Goal: Task Accomplishment & Management: Complete application form

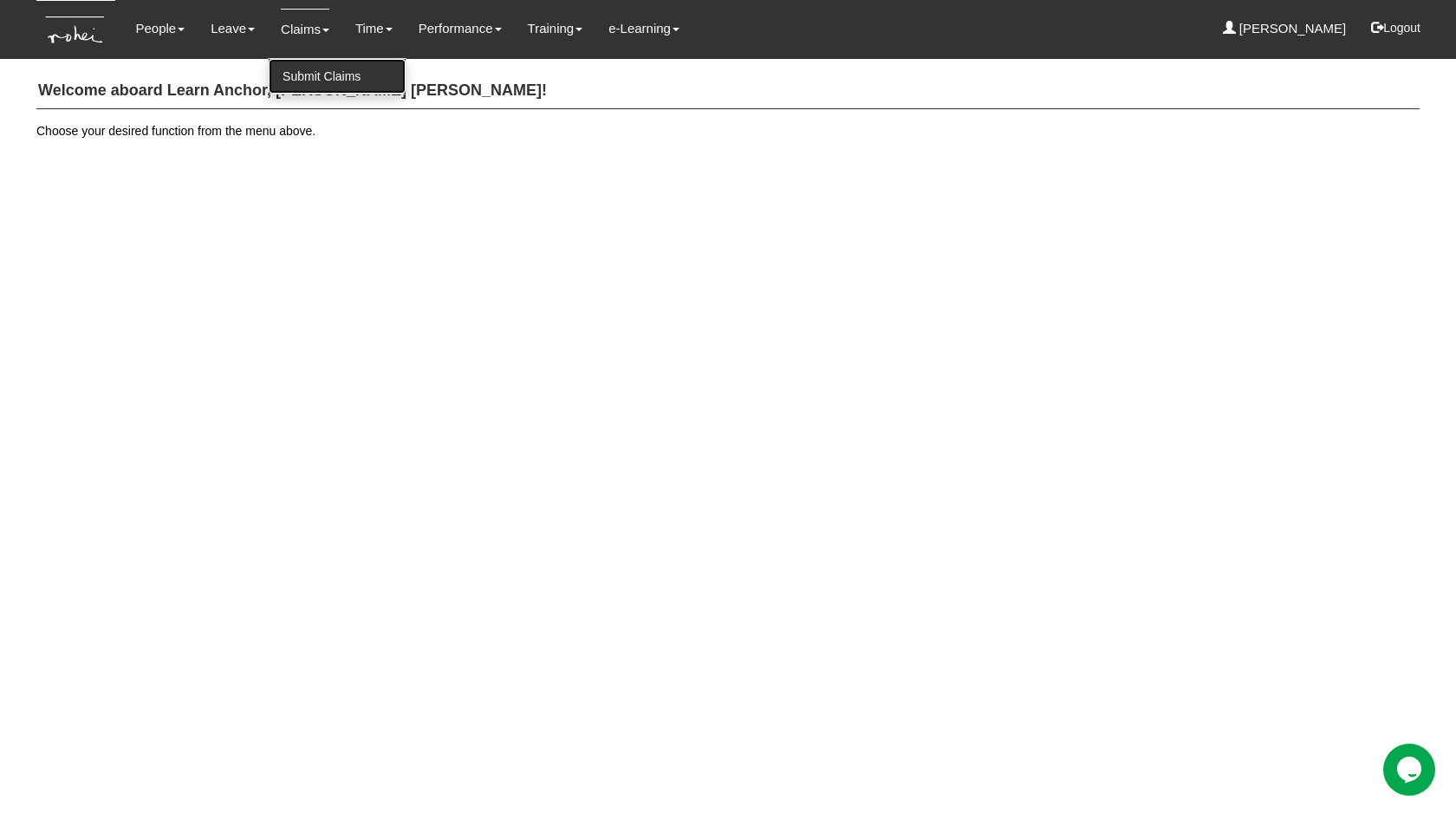
click at [300, 85] on link "Submit Claims" at bounding box center [337, 76] width 137 height 34
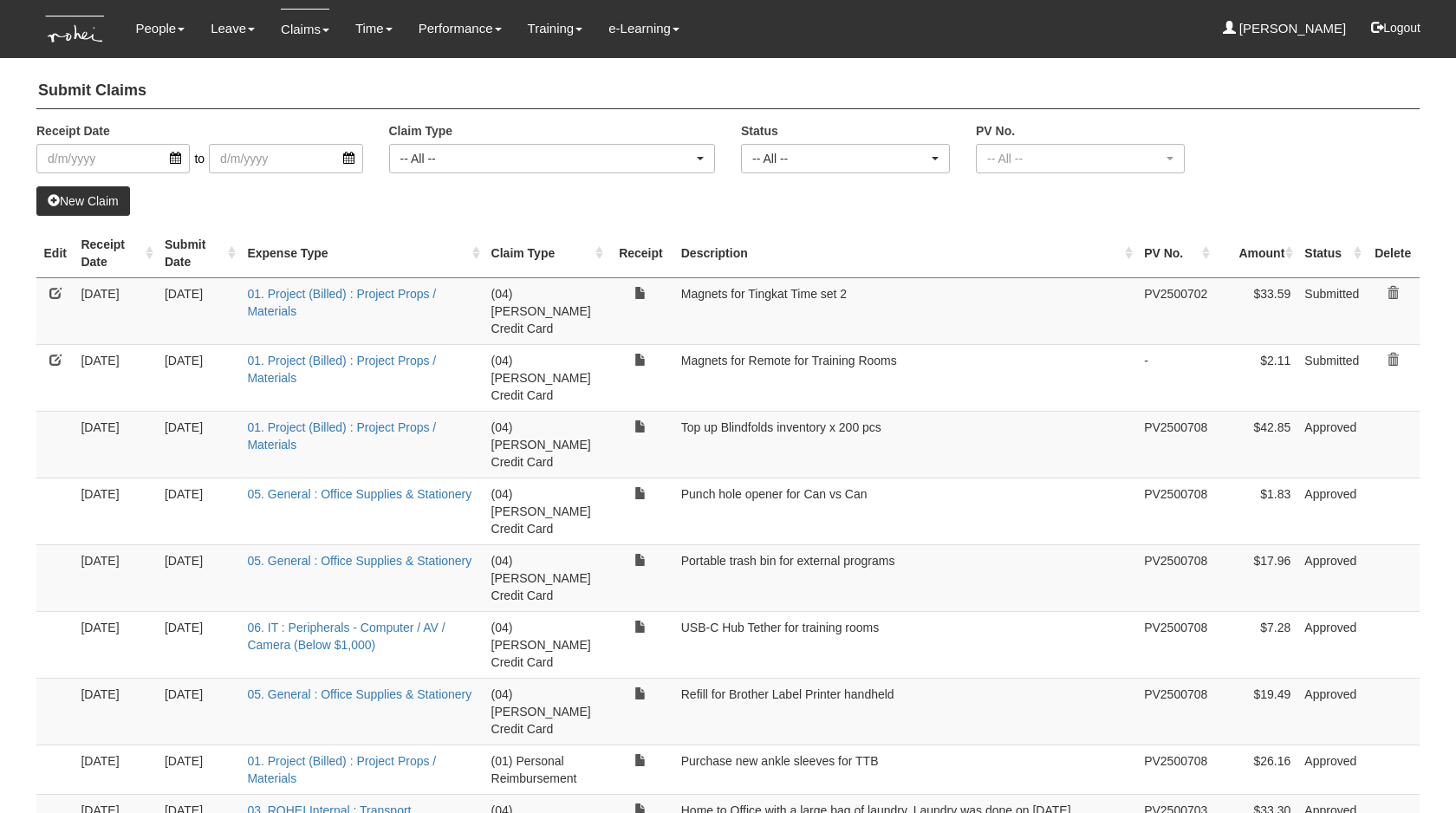
select select "50"
click at [116, 196] on link "New Claim" at bounding box center [83, 201] width 93 height 29
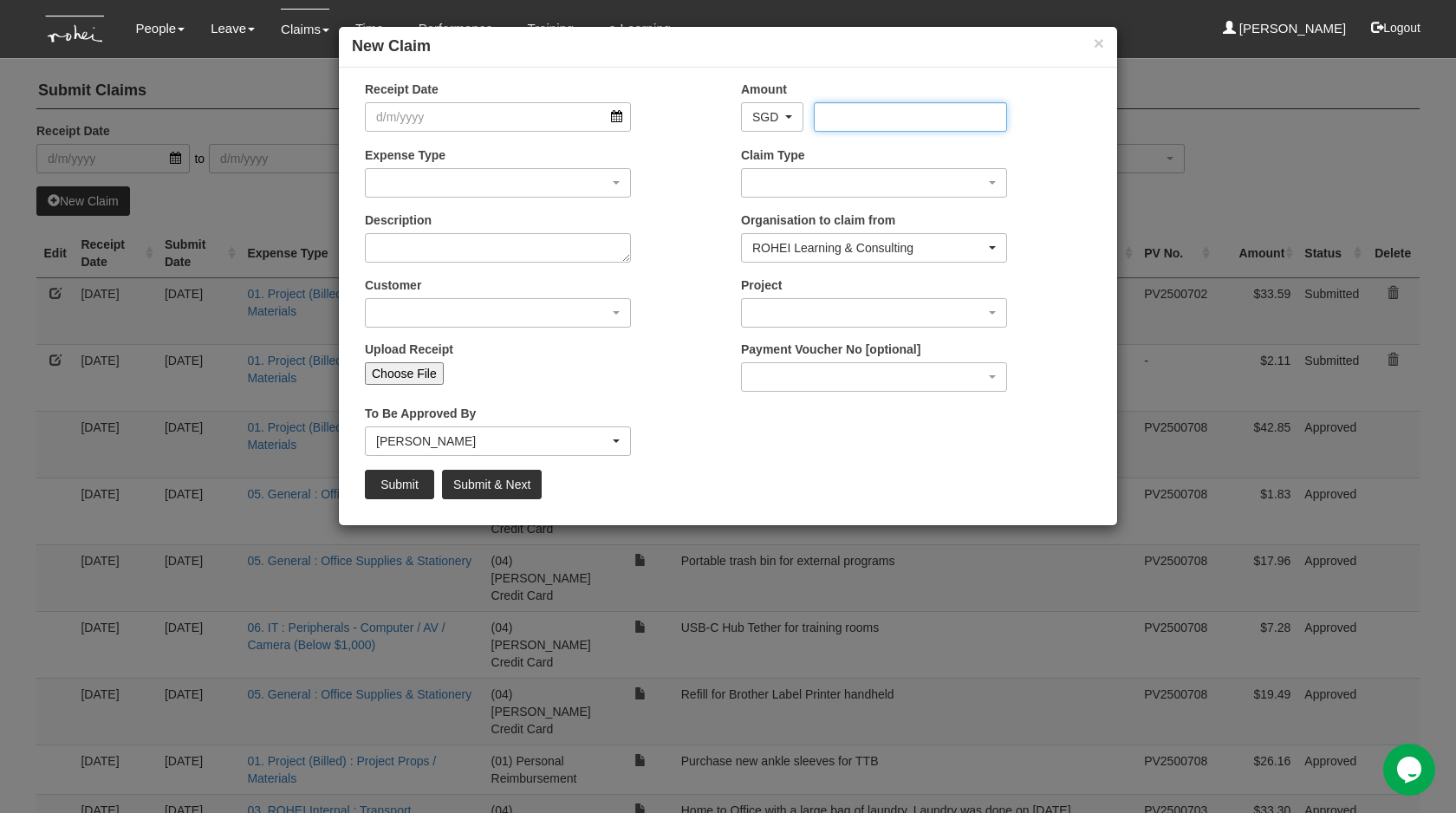
click at [853, 123] on input "Amount" at bounding box center [910, 117] width 192 height 29
paste input "19.39"
type input "19.39"
click at [472, 106] on input "Receipt Date" at bounding box center [498, 117] width 266 height 29
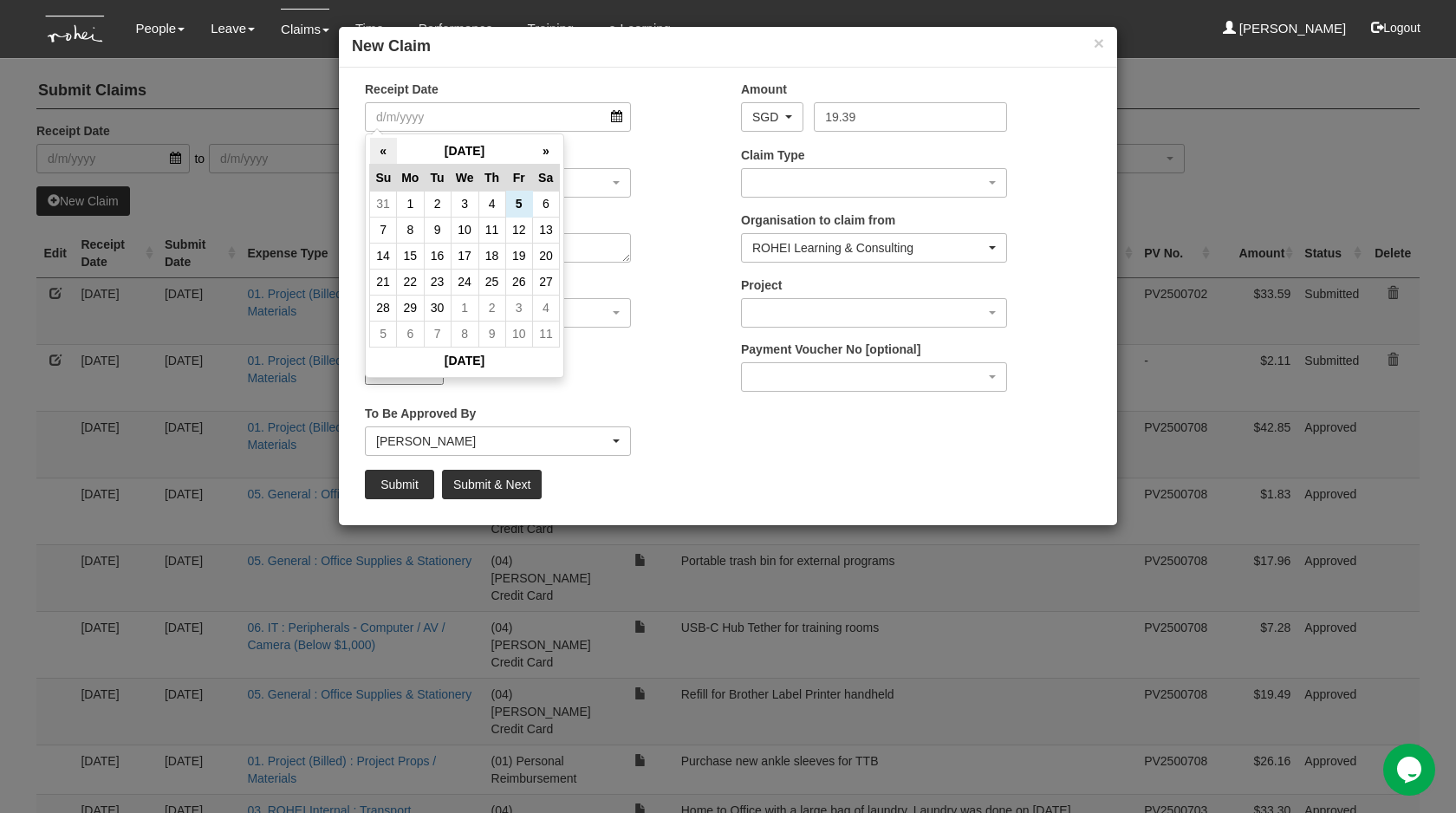
click at [385, 155] on th "«" at bounding box center [383, 151] width 27 height 27
click at [485, 301] on td "28" at bounding box center [491, 307] width 27 height 26
type input "28/8/2025"
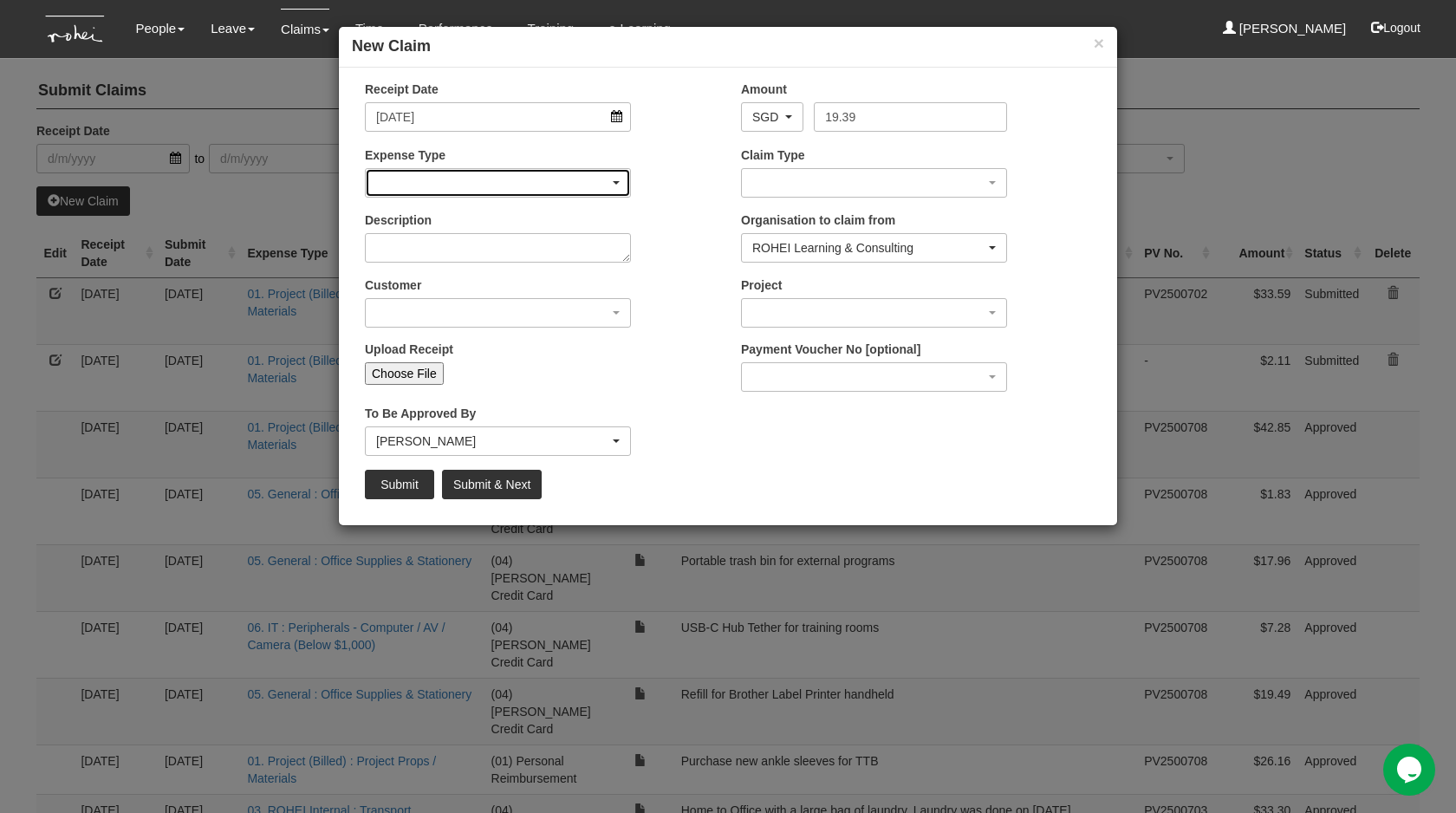
click at [452, 171] on div "button" at bounding box center [498, 183] width 264 height 28
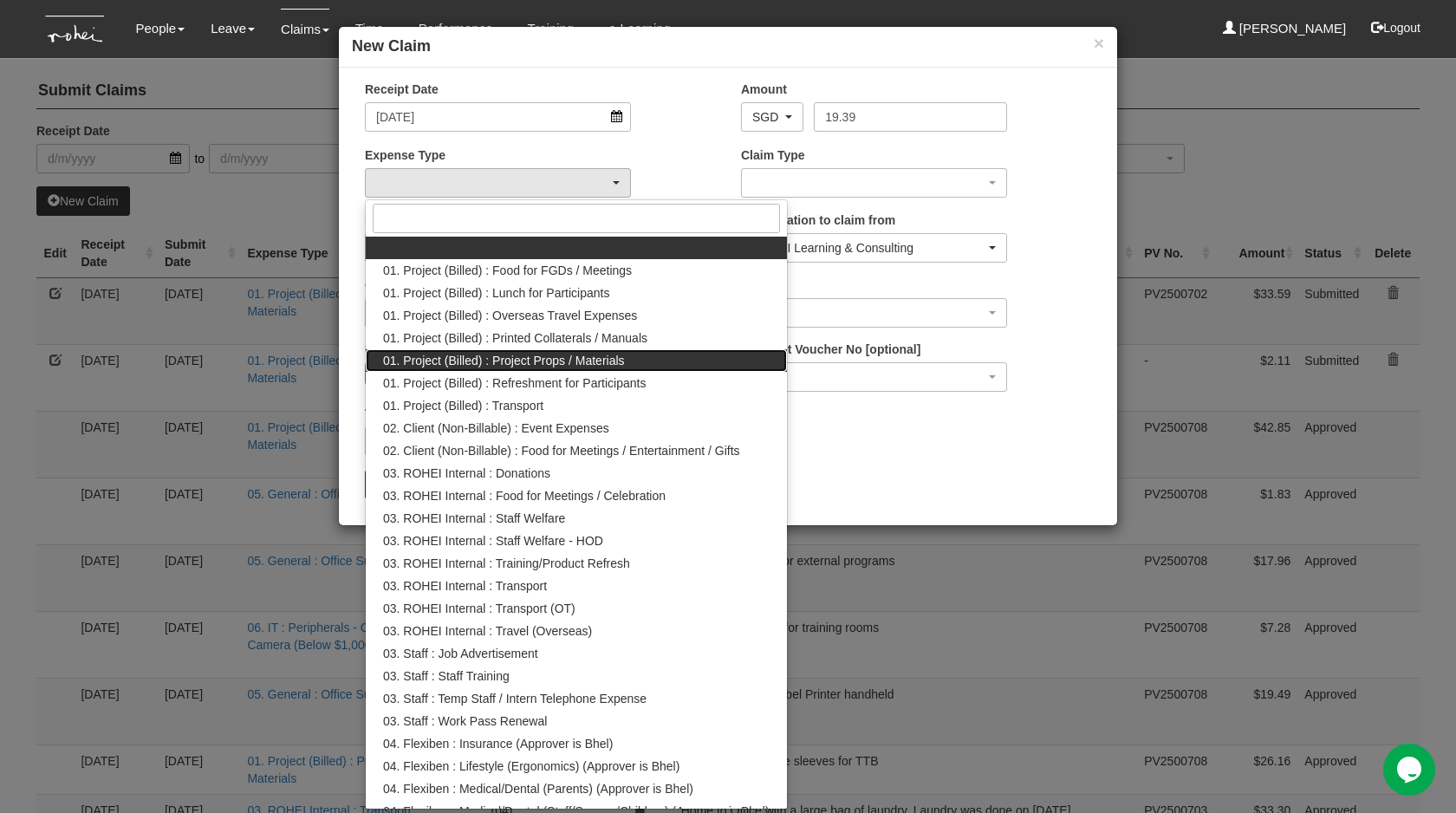
click at [494, 356] on span "01. Project (Billed) : Project Props / Materials" at bounding box center [504, 360] width 241 height 17
select select "134"
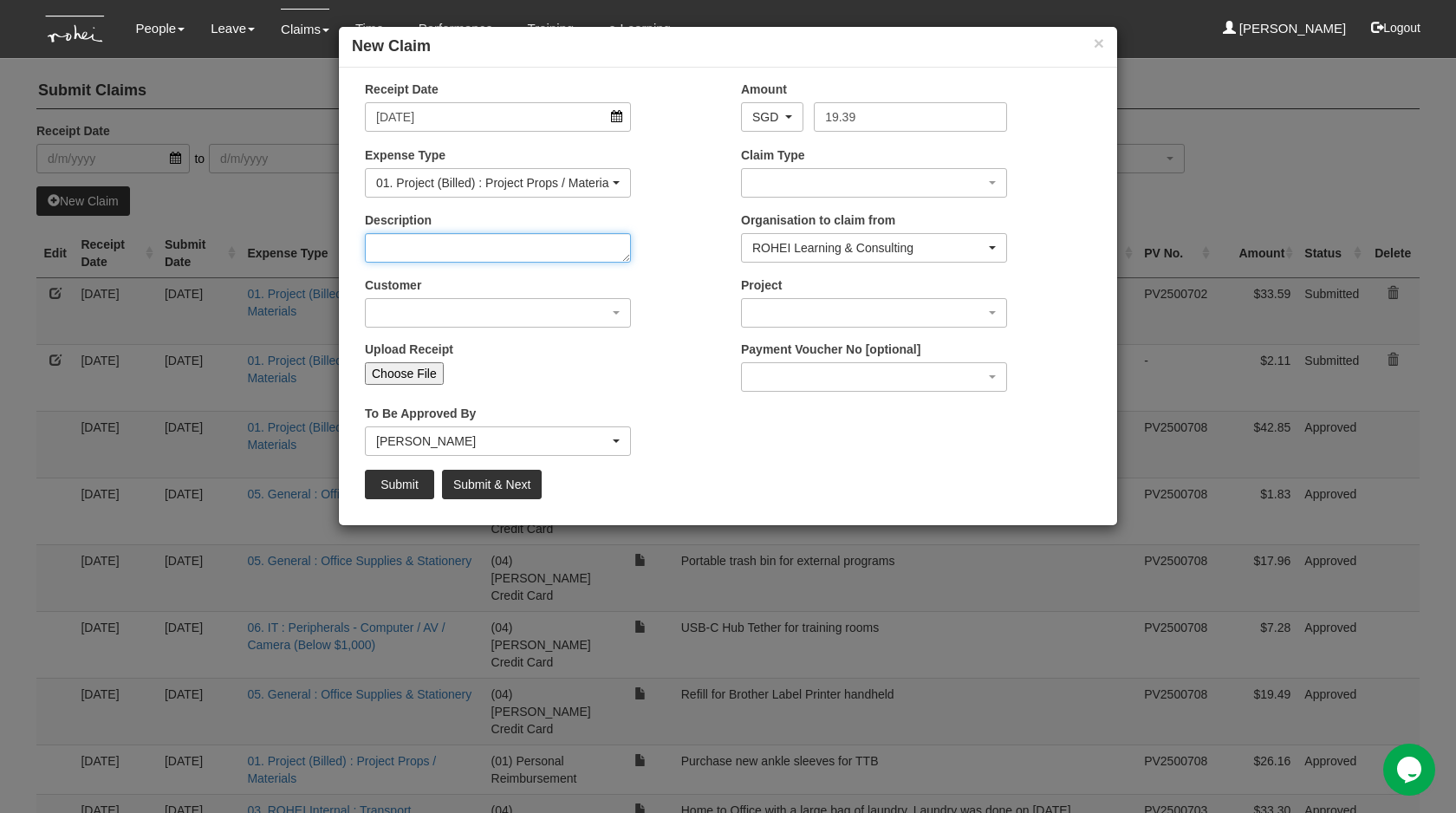
click at [507, 251] on textarea "Description" at bounding box center [498, 247] width 266 height 29
type textarea "Cuff Cuff x 100 pcs"
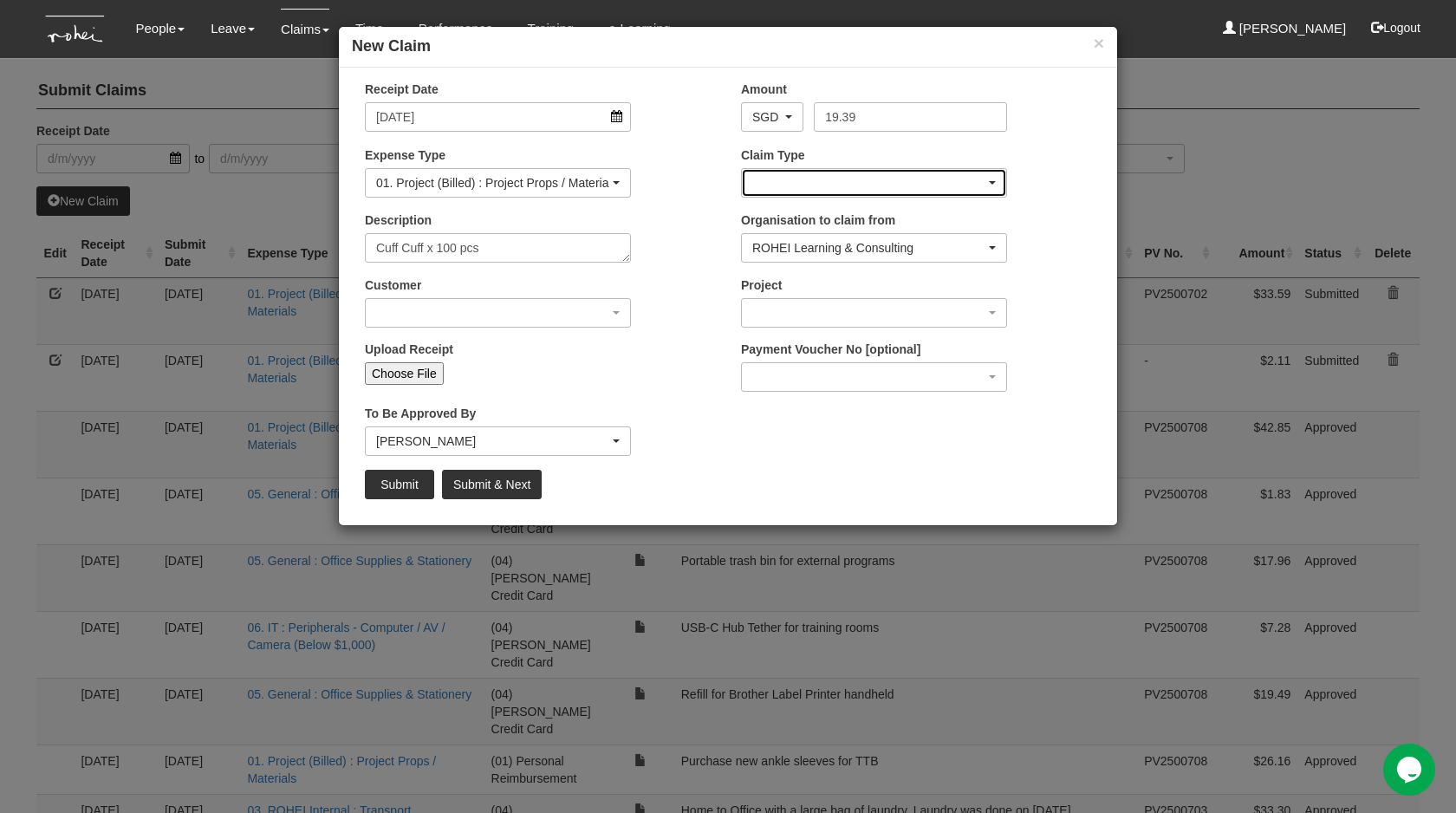
click at [859, 176] on div "button" at bounding box center [873, 183] width 264 height 28
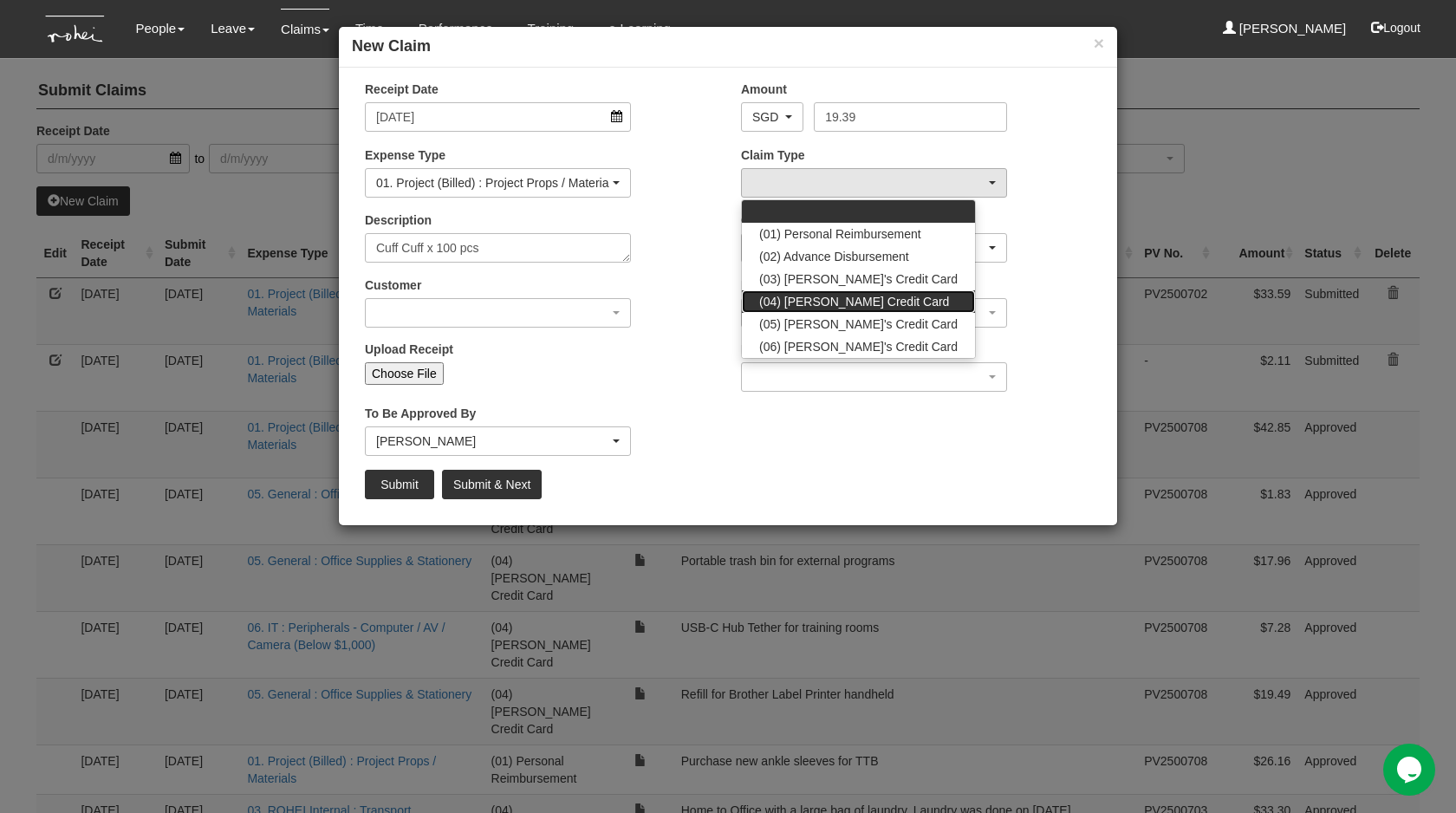
click at [863, 301] on span "(04) Roy's Credit Card" at bounding box center [854, 301] width 190 height 17
select select "16"
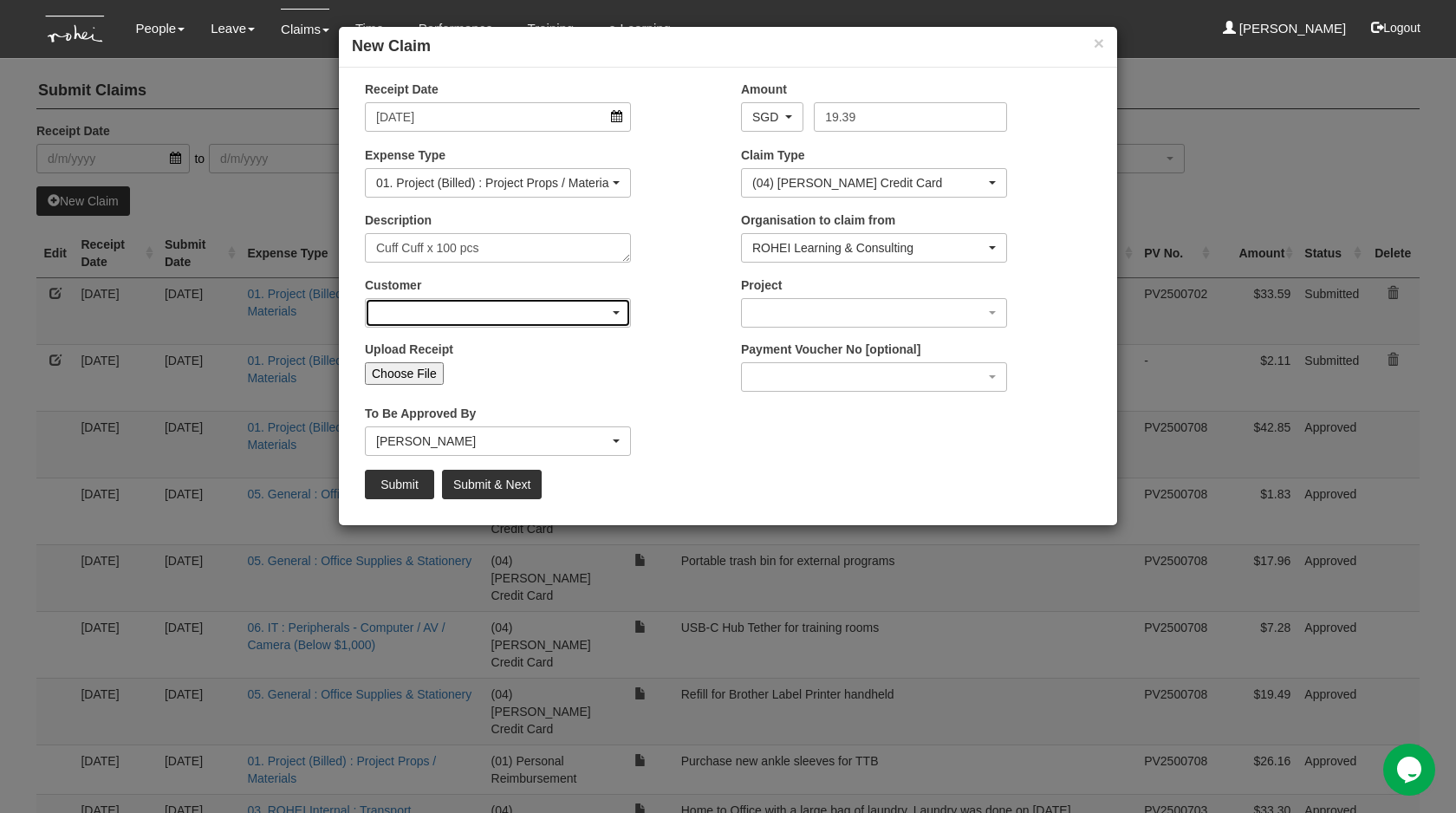
click at [547, 308] on div "button" at bounding box center [498, 313] width 264 height 28
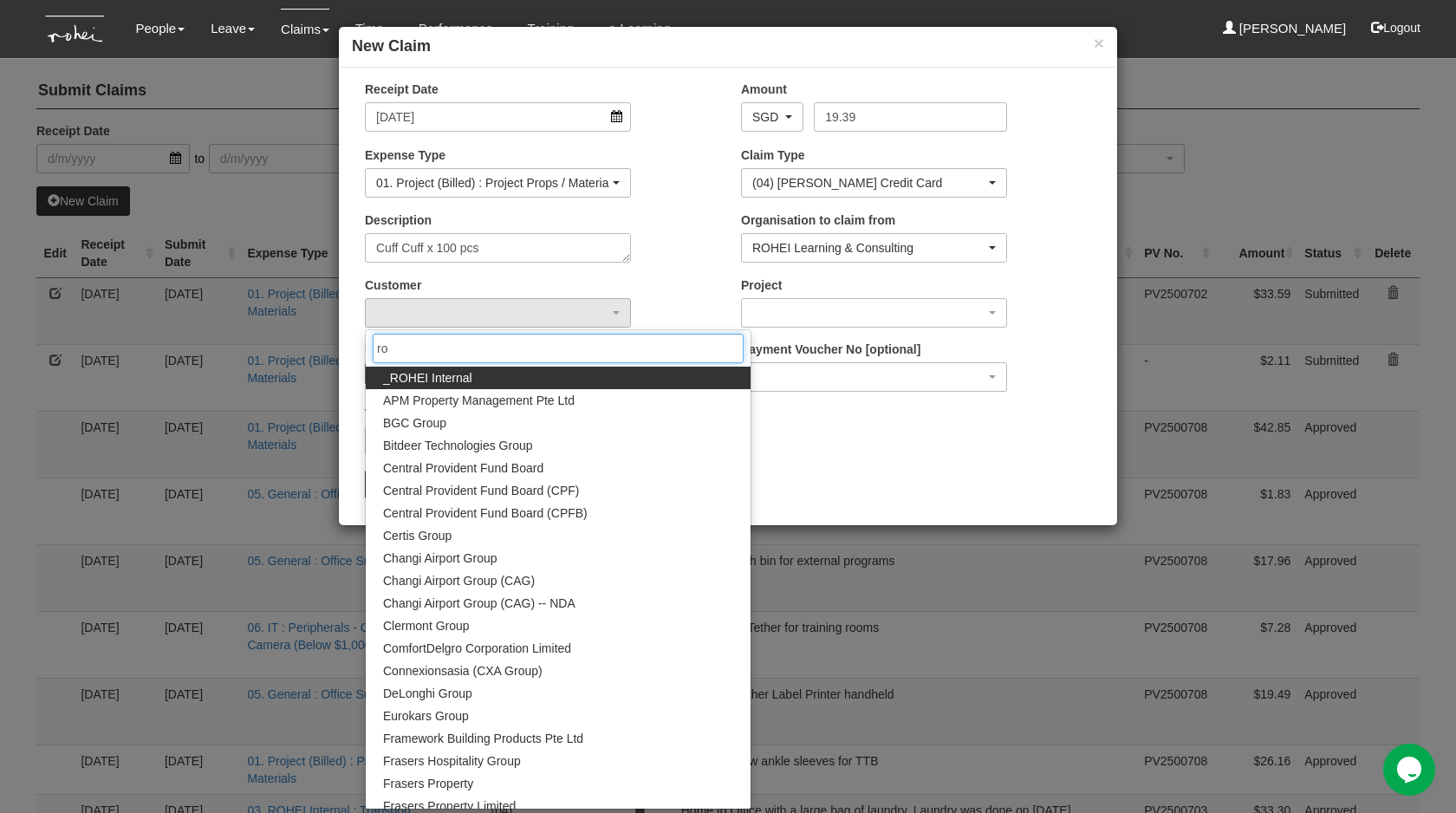
type input "roh"
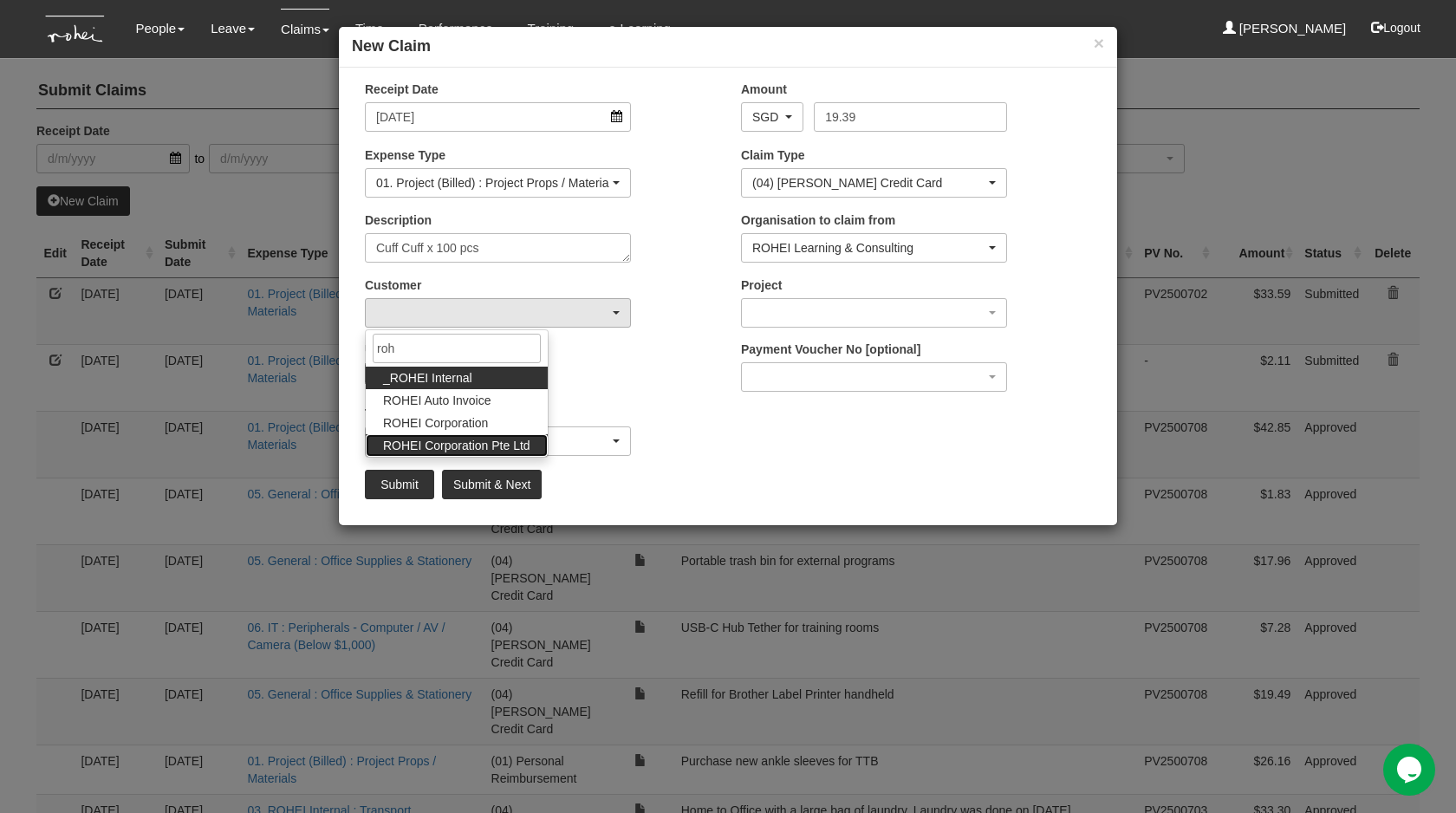
click at [521, 448] on span "ROHEI Corporation Pte Ltd" at bounding box center [456, 445] width 147 height 17
select select "124"
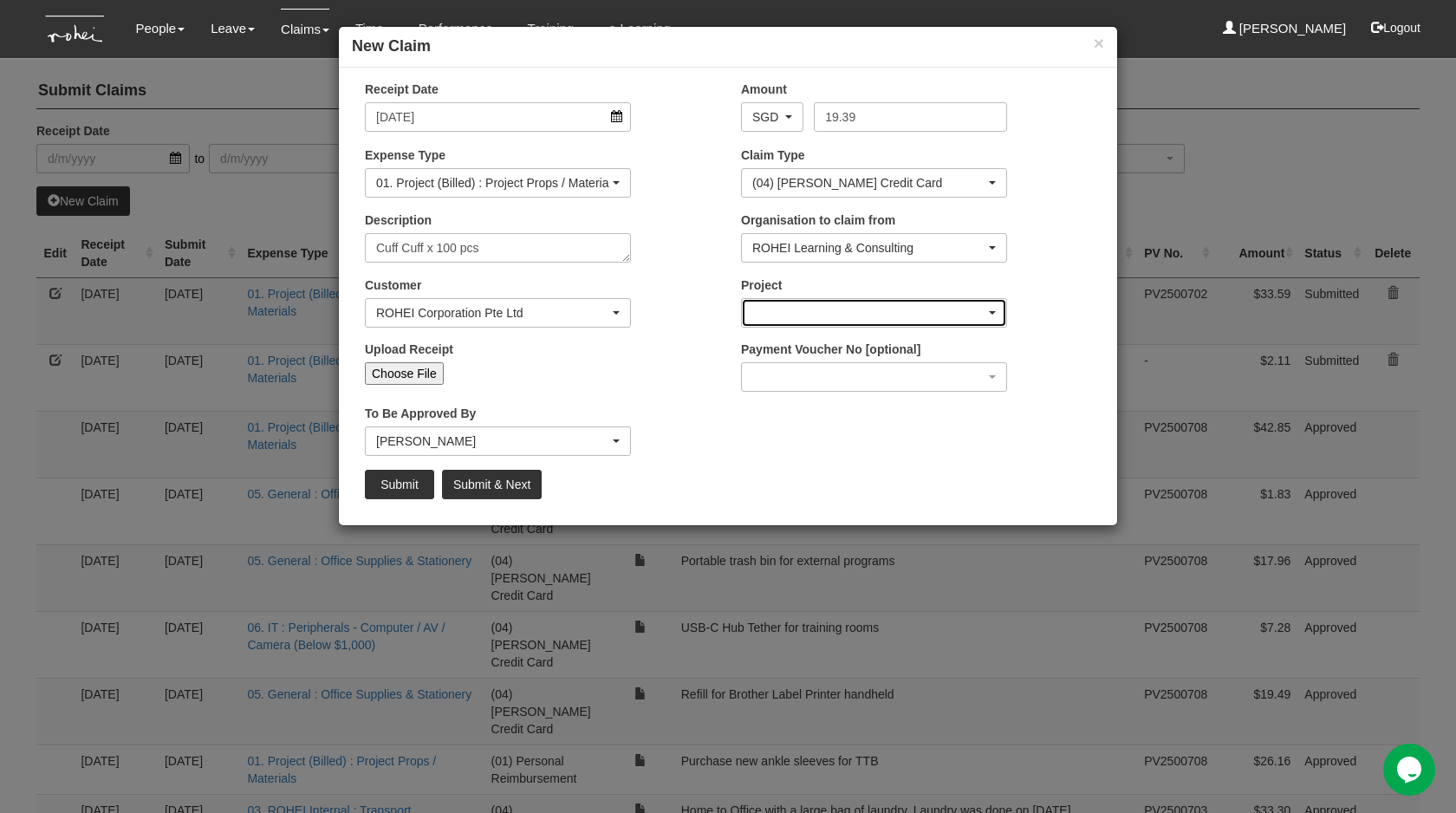
click at [820, 306] on div "button" at bounding box center [873, 313] width 264 height 28
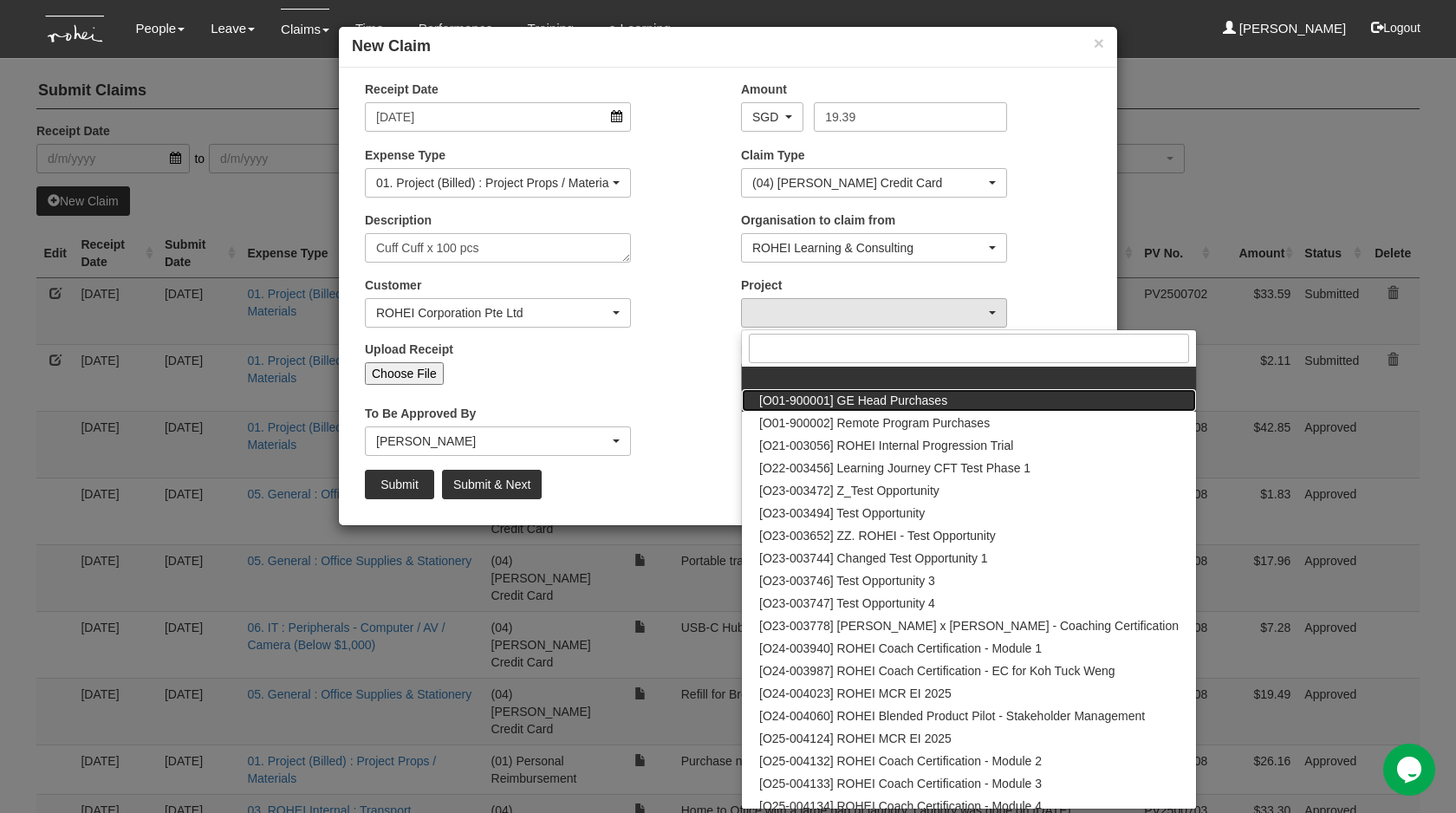
click at [834, 407] on span "[O01-900001] GE Head Purchases" at bounding box center [853, 400] width 188 height 17
select select "1381"
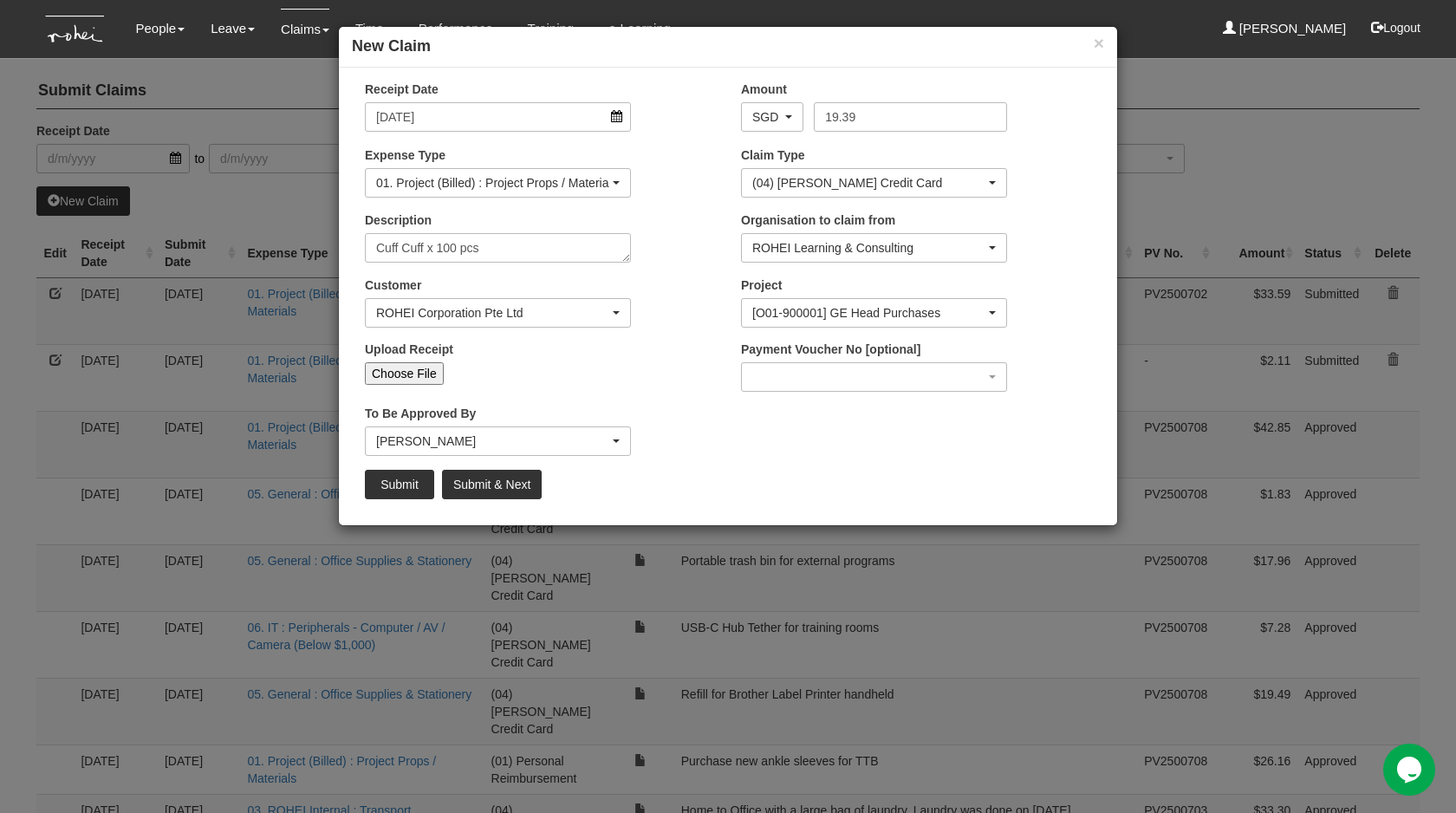
click at [408, 374] on input "Choose File" at bounding box center [404, 374] width 79 height 23
type input "C:\fakepath\SPXSG053337908288_2508282008C1KT.pdf"
type input "Choose Another File"
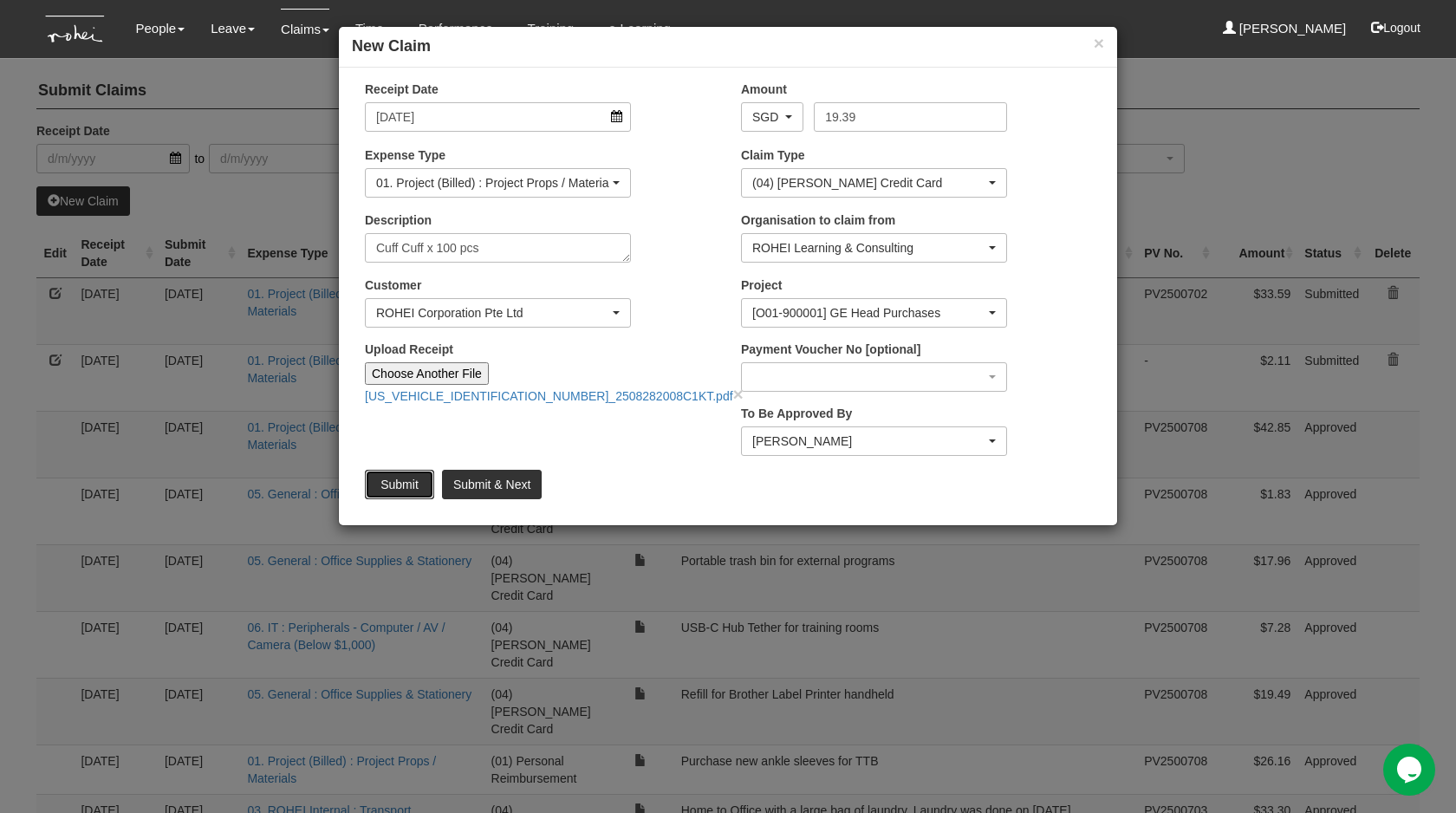
click at [399, 478] on input "Submit" at bounding box center [399, 484] width 69 height 29
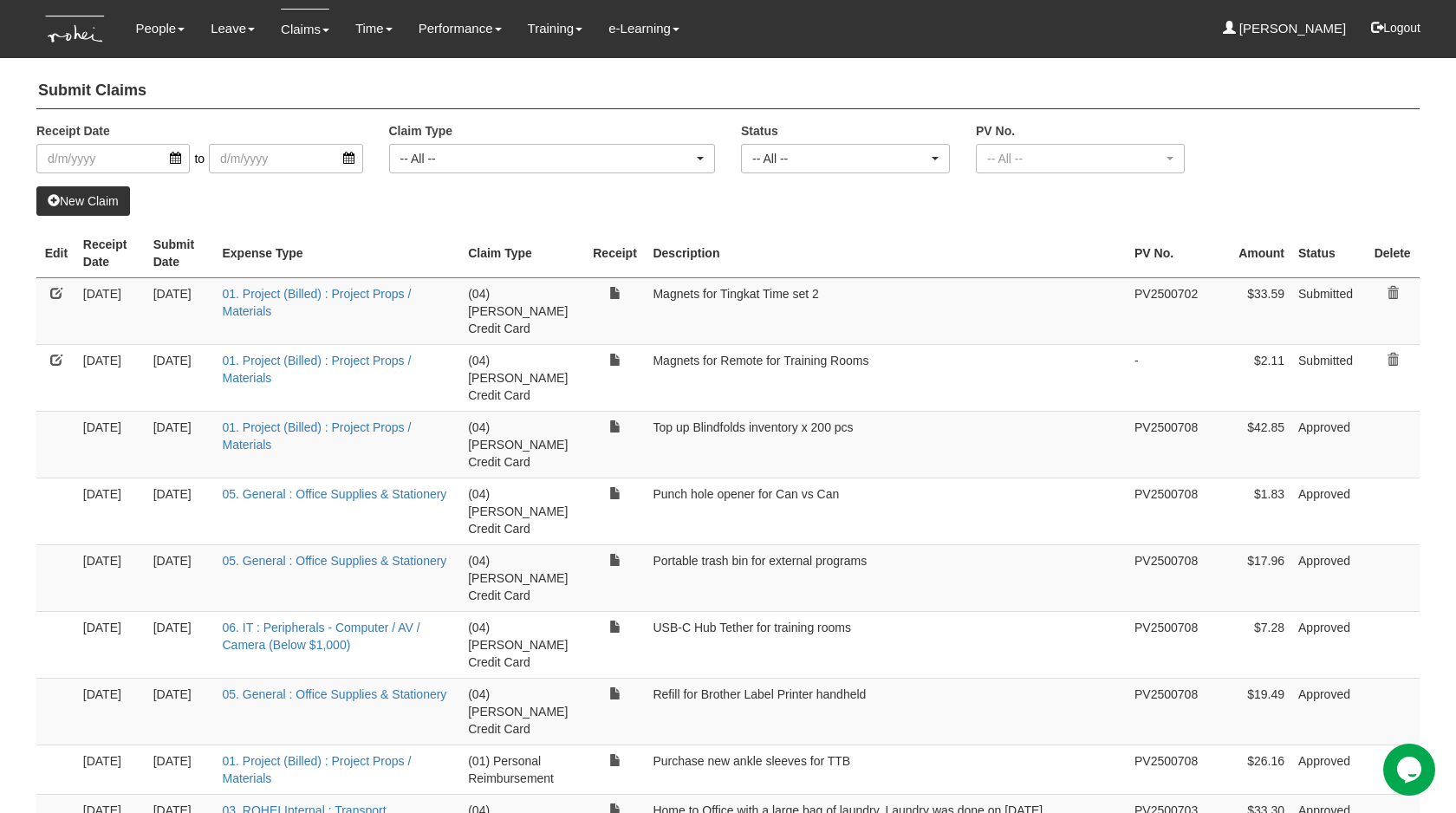
select select "50"
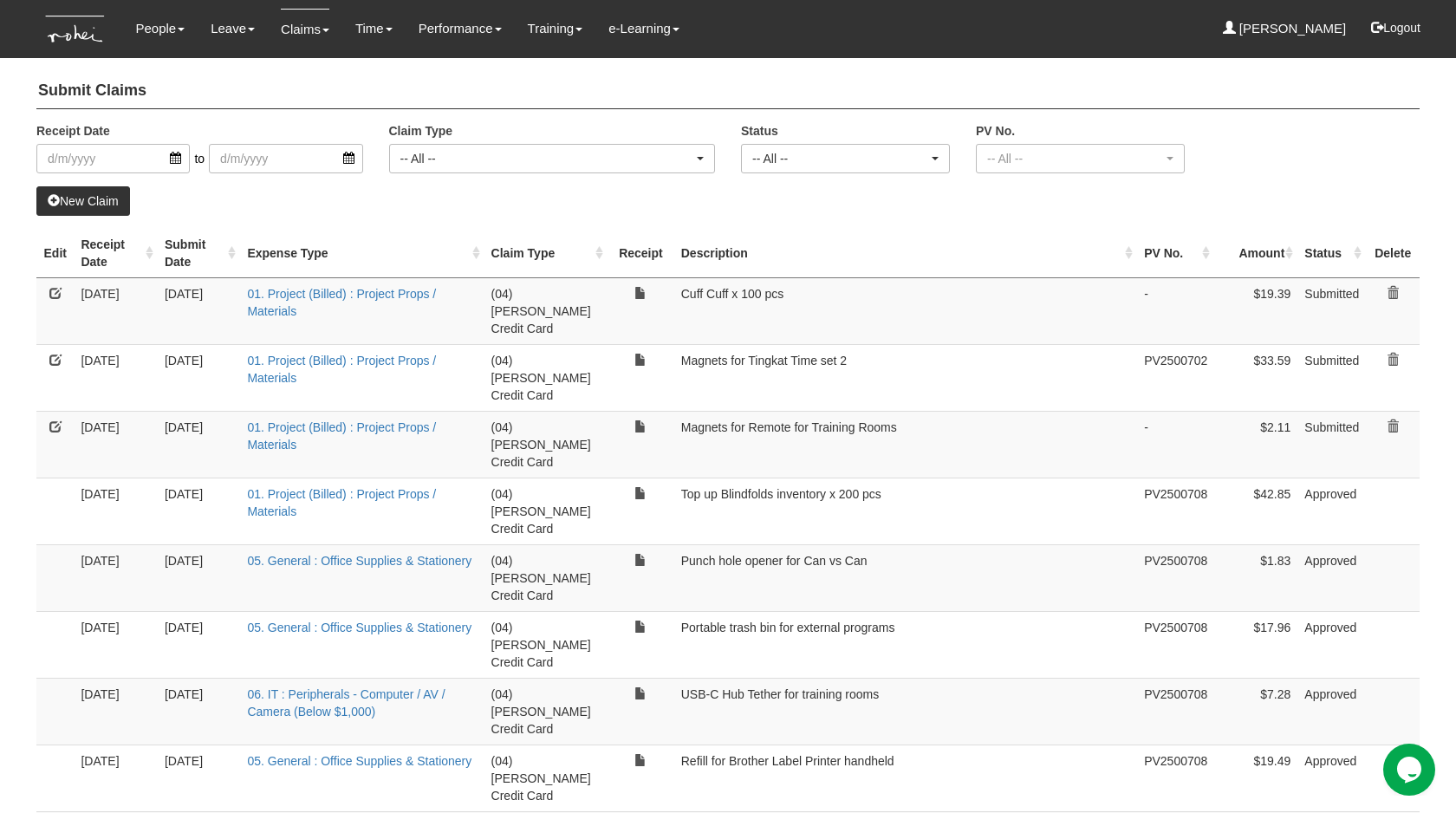
click at [104, 196] on link "New Claim" at bounding box center [83, 201] width 93 height 29
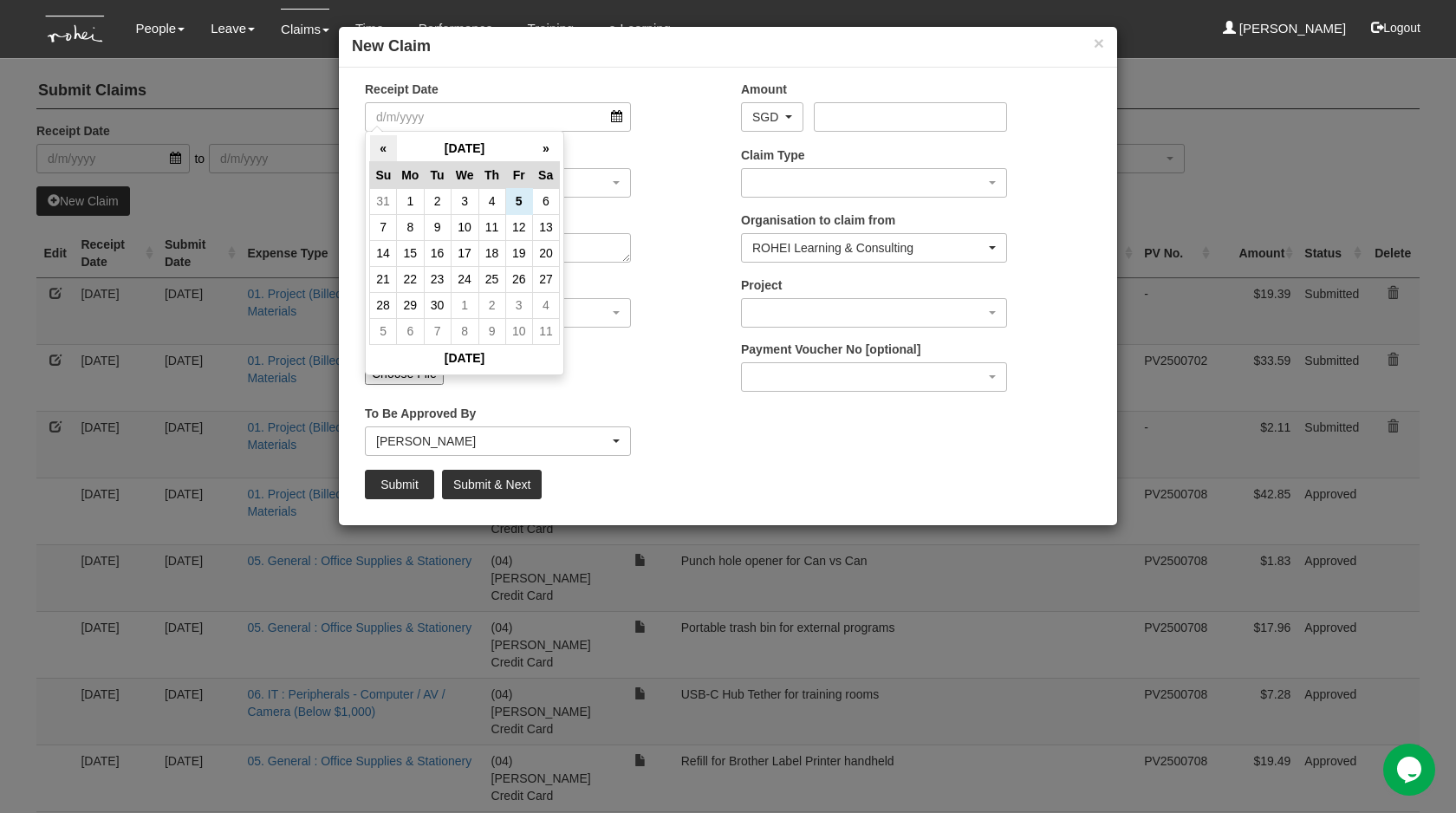
click at [380, 145] on th "«" at bounding box center [383, 148] width 27 height 27
click at [495, 301] on td "28" at bounding box center [491, 307] width 27 height 26
type input "28/8/2025"
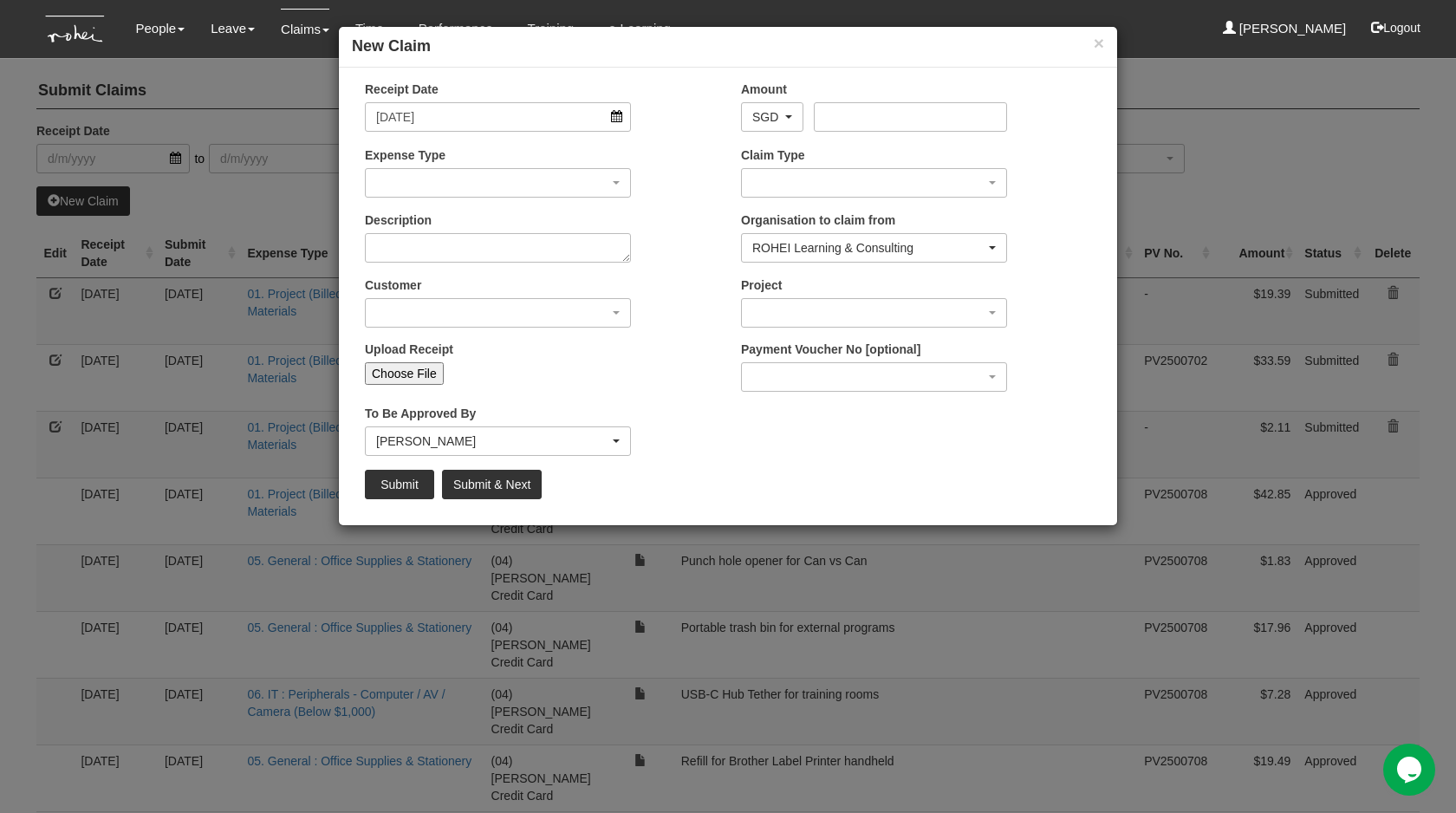
click at [428, 366] on input "Choose File" at bounding box center [404, 374] width 79 height 23
type input "C:\fakepath\MY258149892990I_2508282008C1KU.pdf"
type input "Choose Another File"
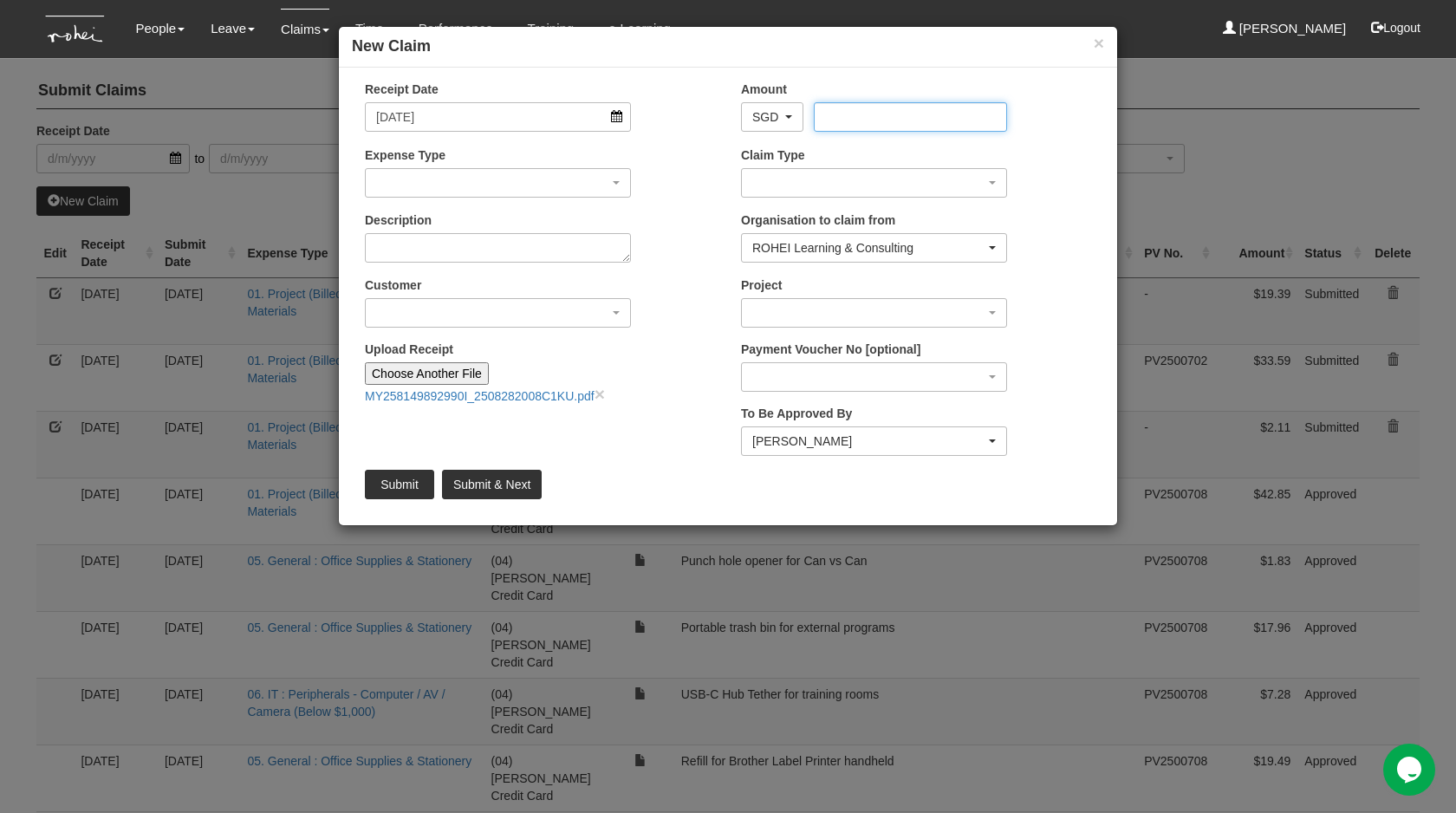
click at [848, 121] on input "Amount" at bounding box center [910, 117] width 192 height 29
paste input "76.50"
type input "76.50"
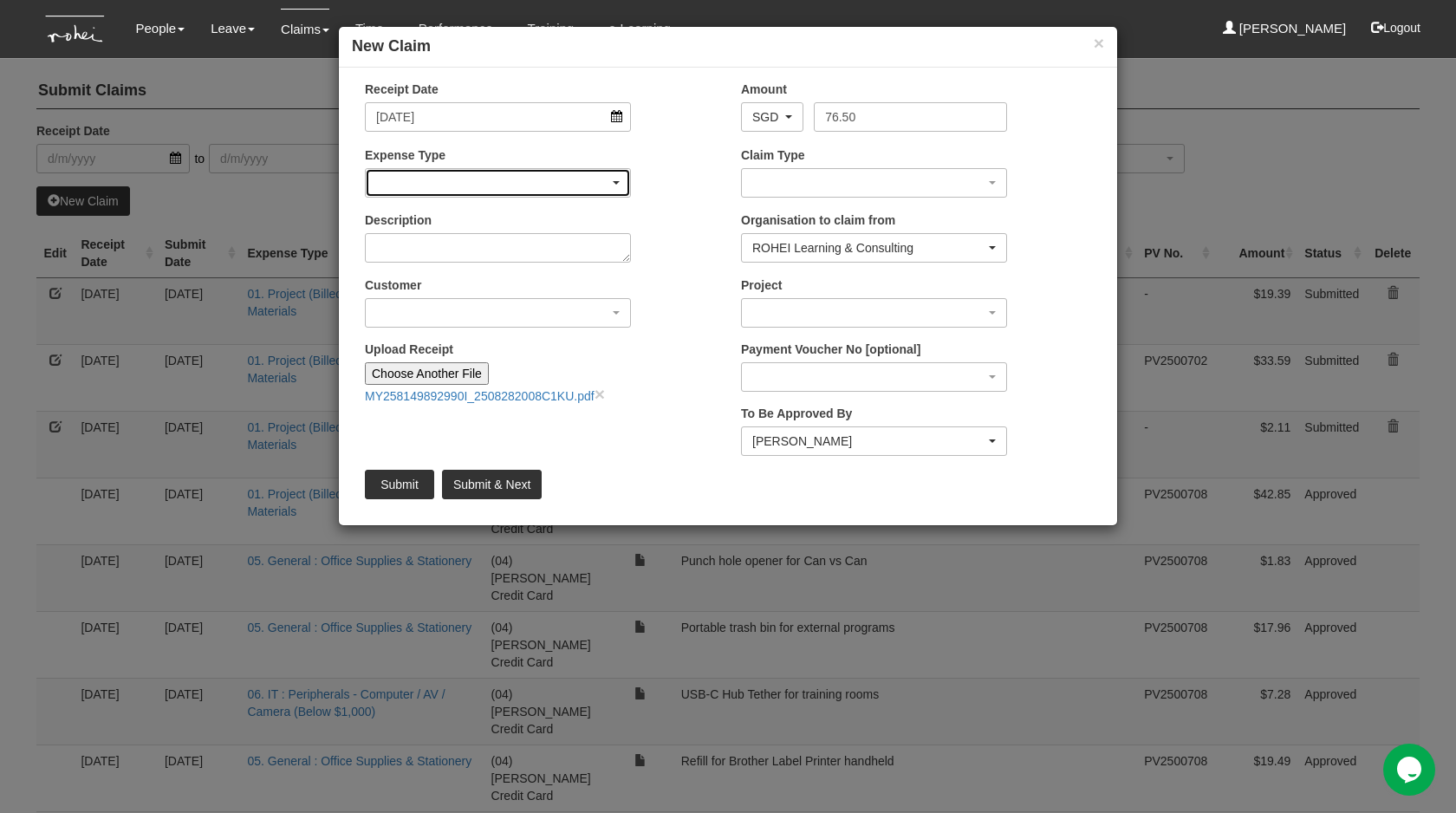
click at [475, 177] on div "button" at bounding box center [498, 183] width 264 height 28
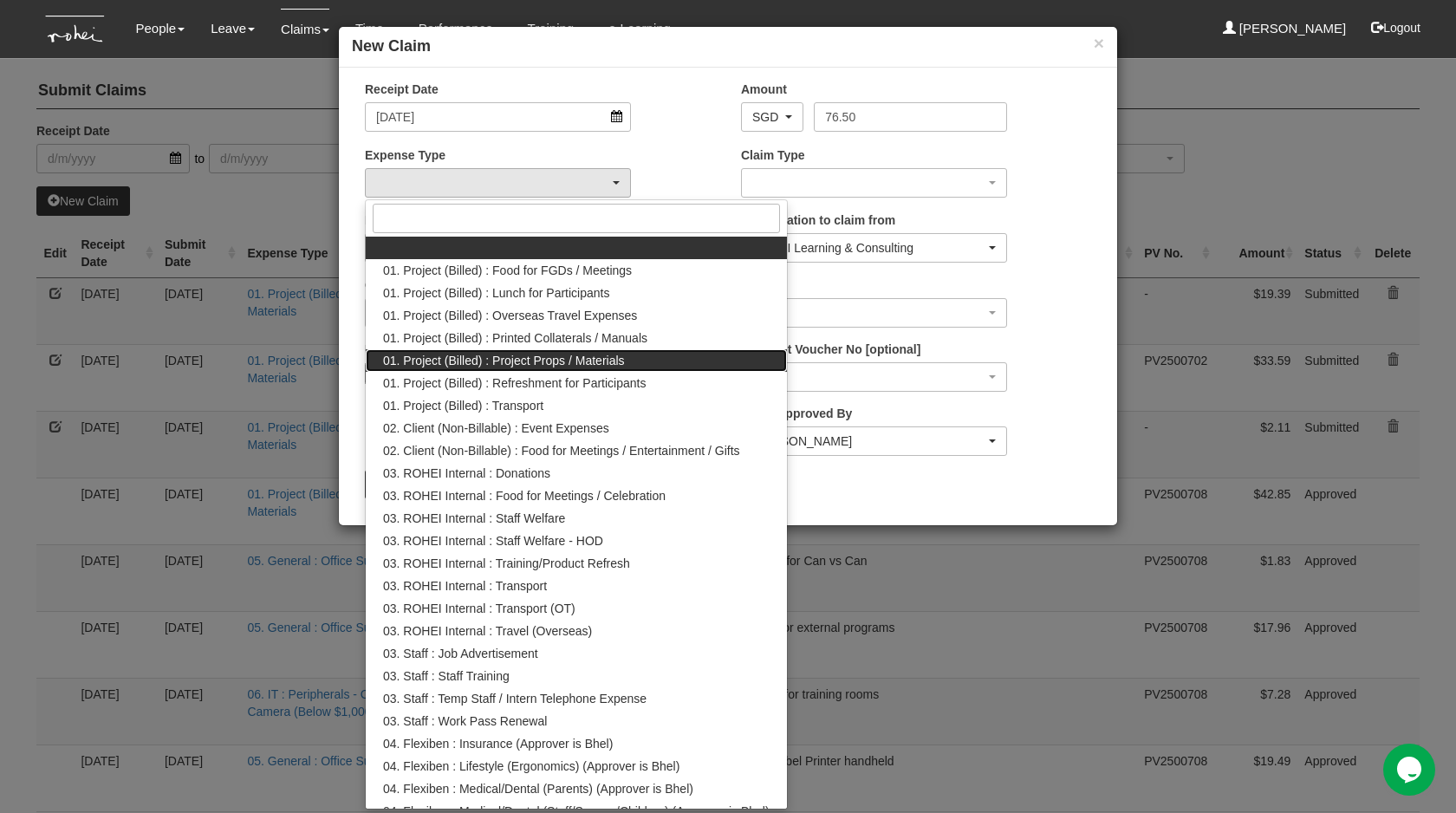
click at [505, 358] on span "01. Project (Billed) : Project Props / Materials" at bounding box center [504, 360] width 241 height 17
select select "134"
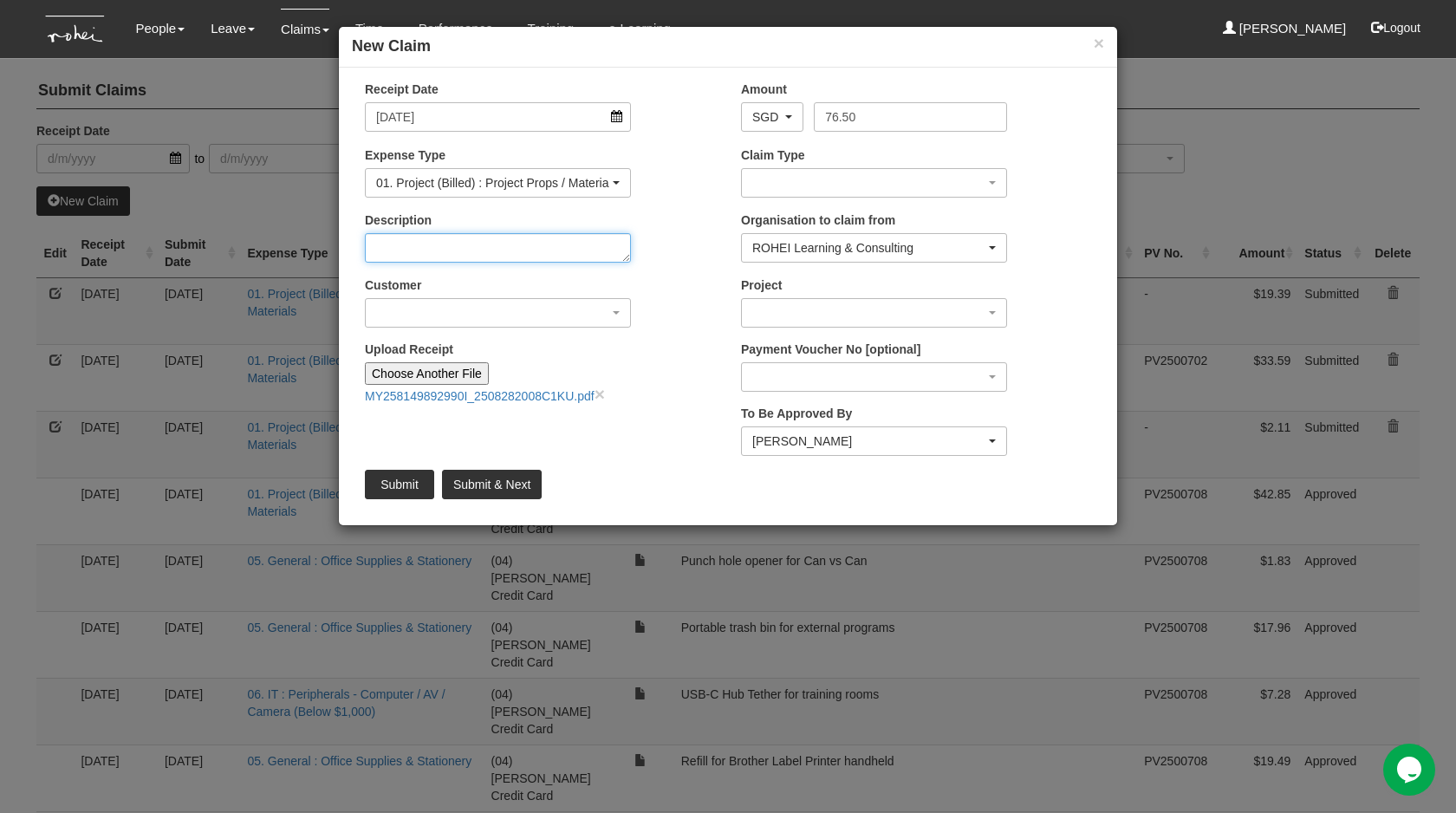
click at [470, 254] on textarea "Description" at bounding box center [498, 247] width 266 height 29
type textarea "Cuff Cuff x 100 pcs"
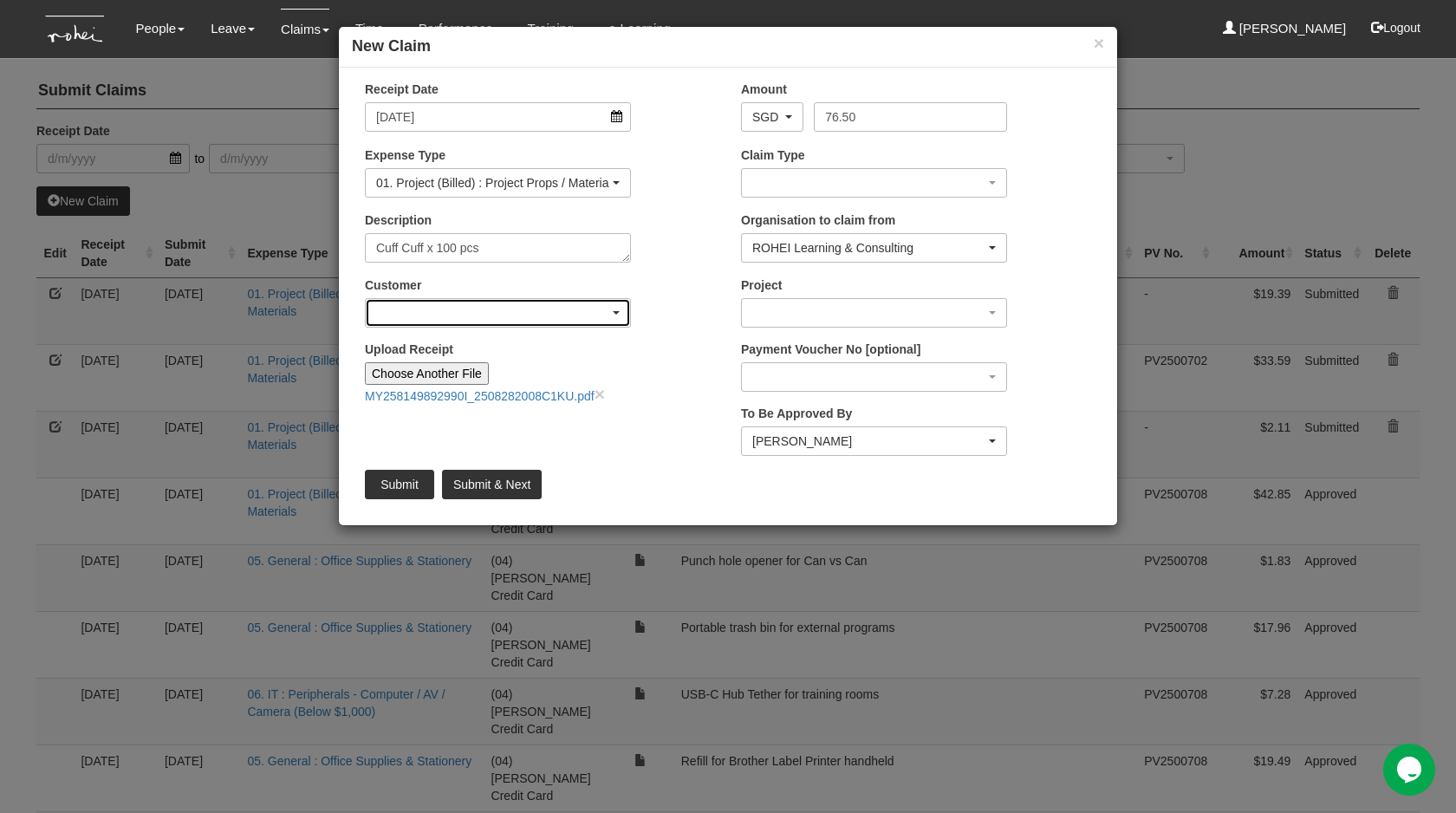
click at [477, 312] on div "button" at bounding box center [498, 313] width 264 height 28
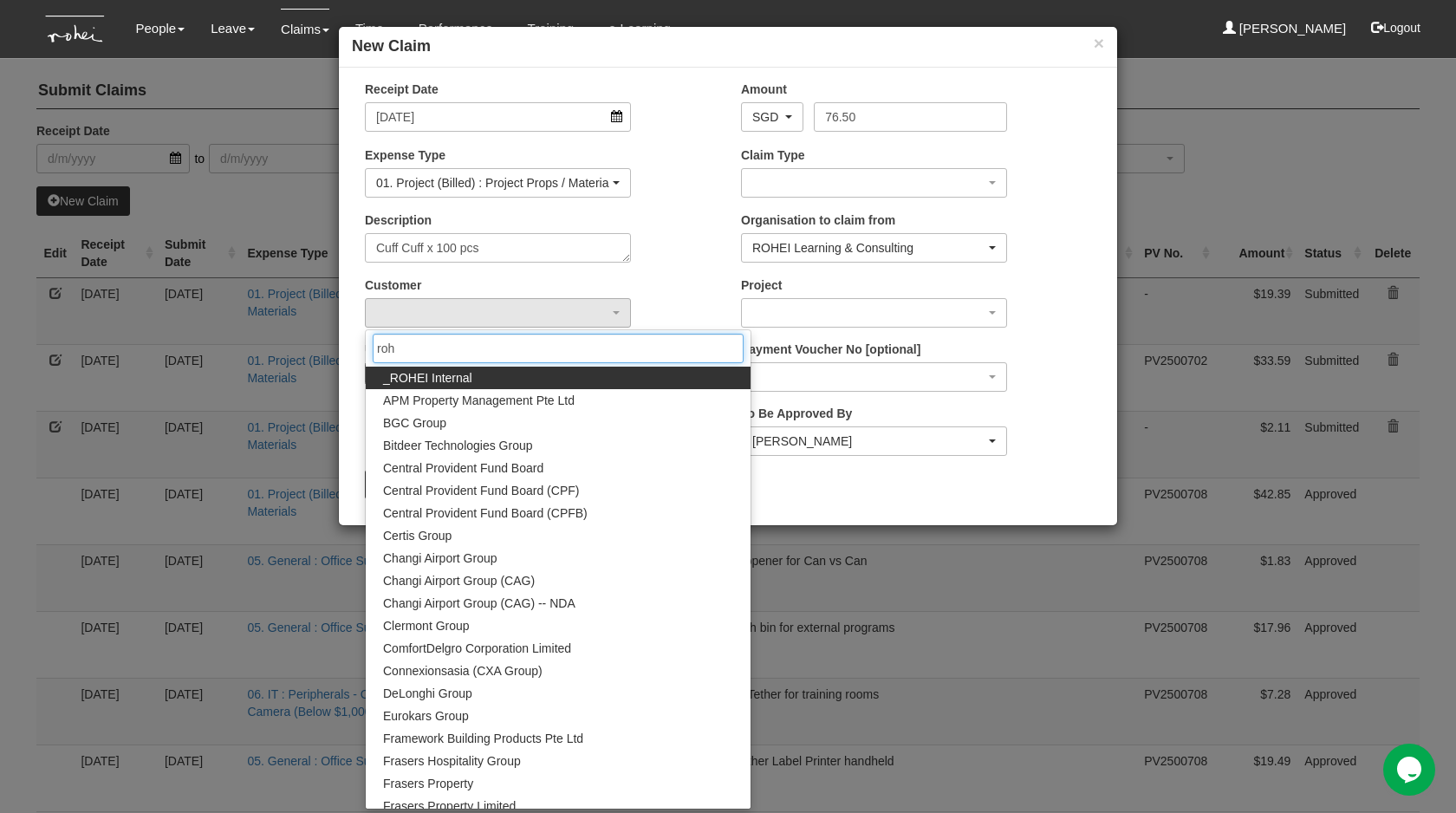
type input "rohe"
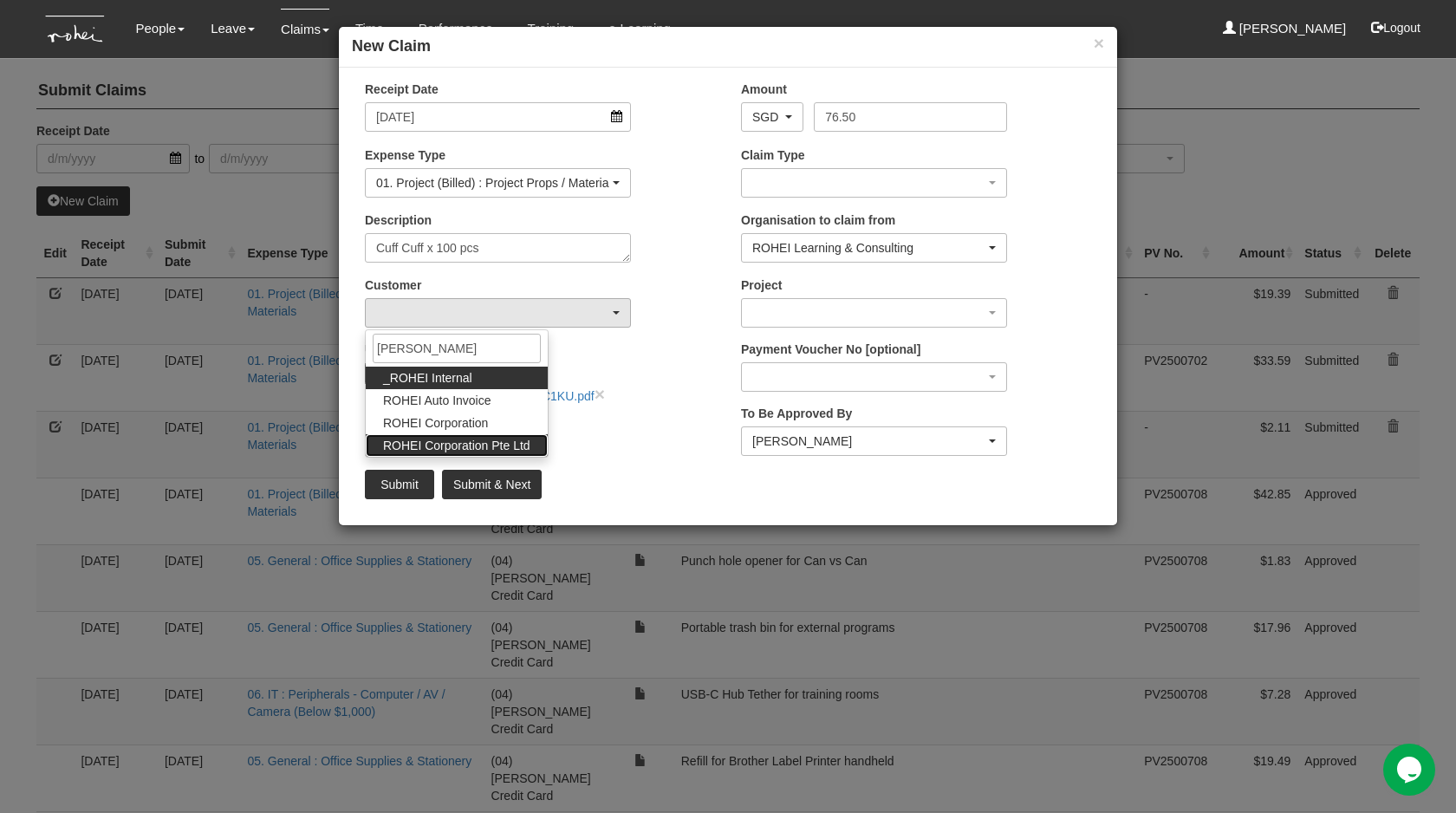
click at [466, 451] on span "ROHEI Corporation Pte Ltd" at bounding box center [456, 445] width 147 height 17
select select "124"
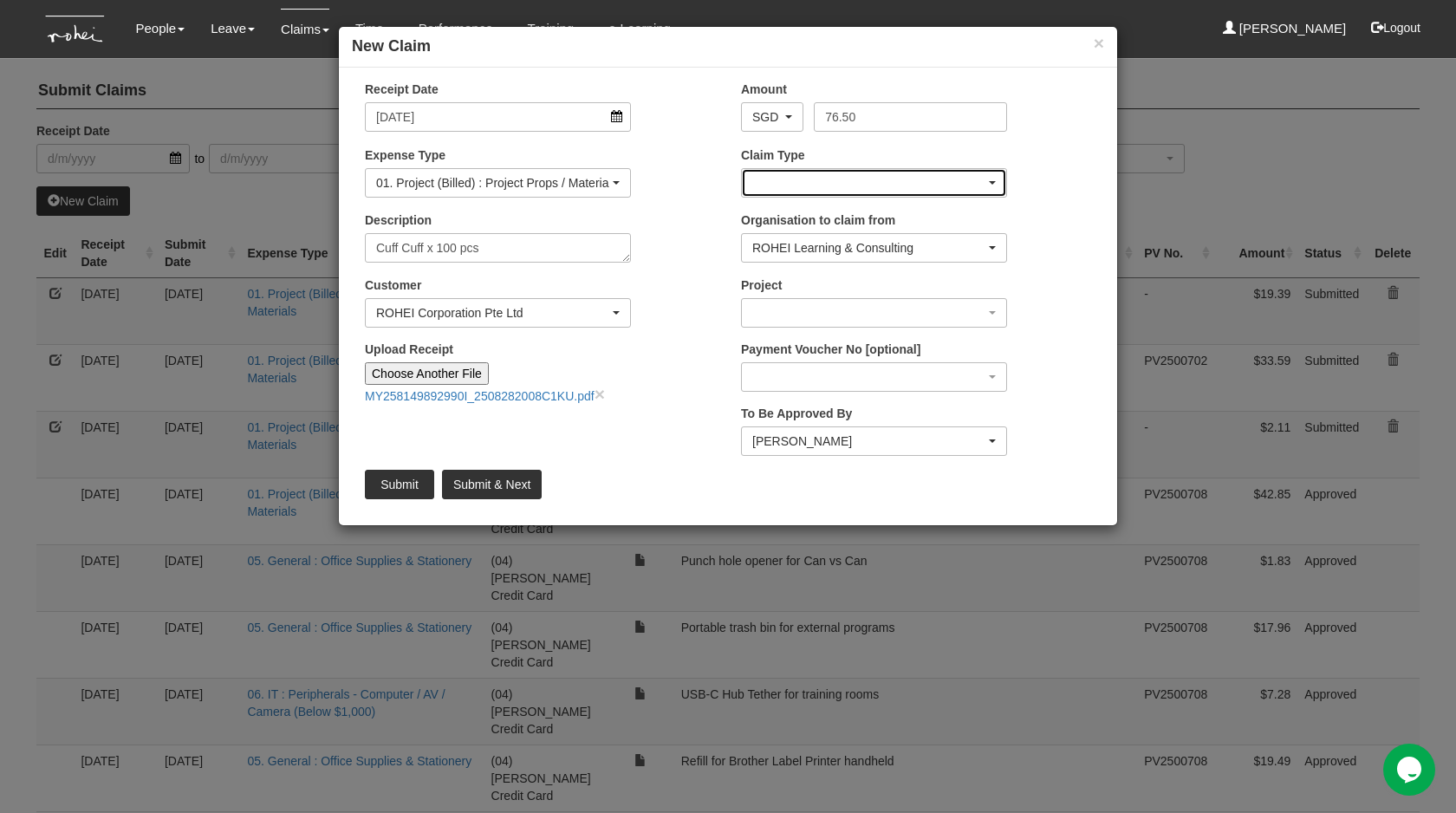
click at [848, 169] on div "button" at bounding box center [873, 183] width 264 height 28
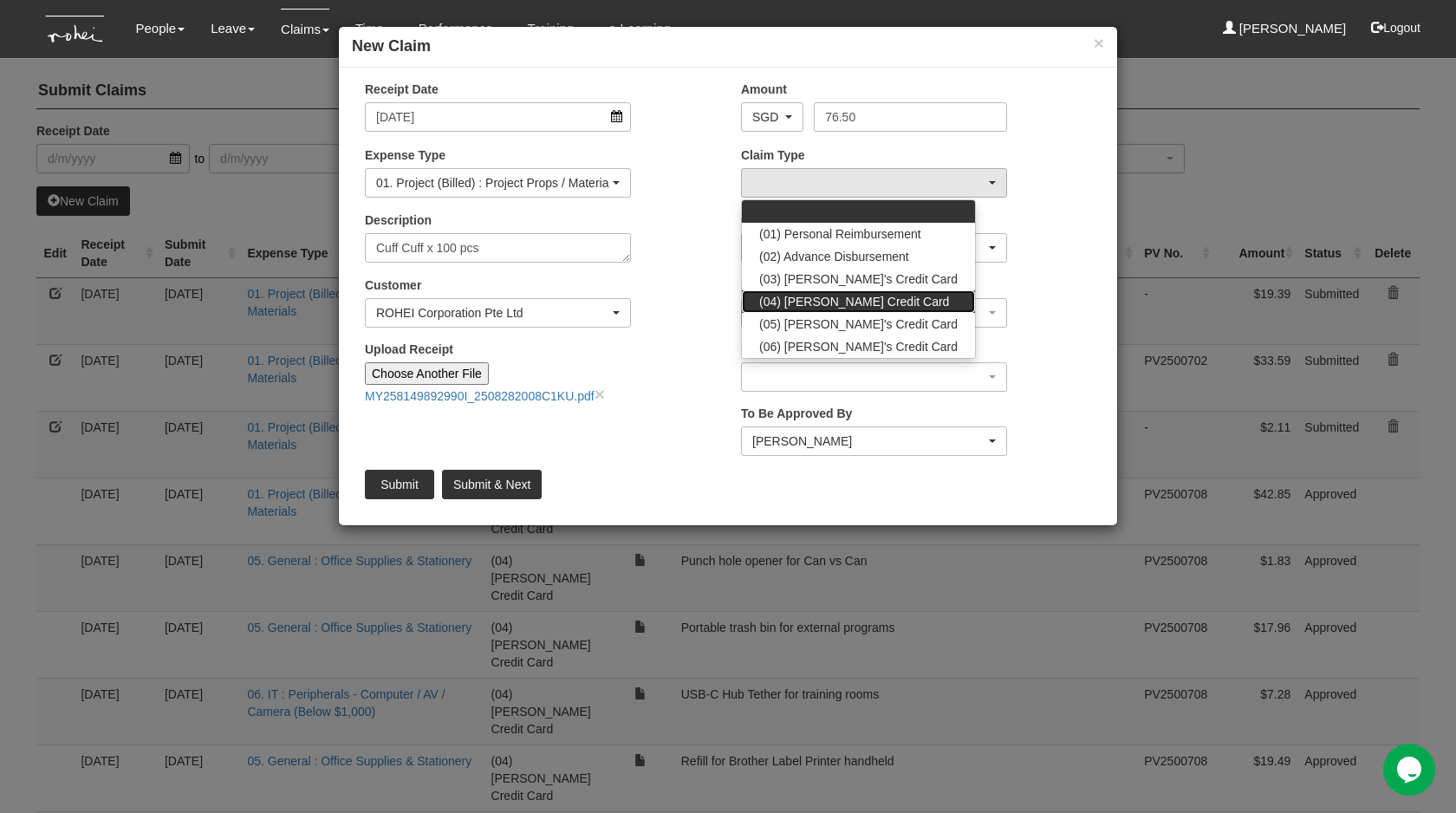
click at [848, 299] on span "(04) Roy's Credit Card" at bounding box center [854, 301] width 190 height 17
select select "16"
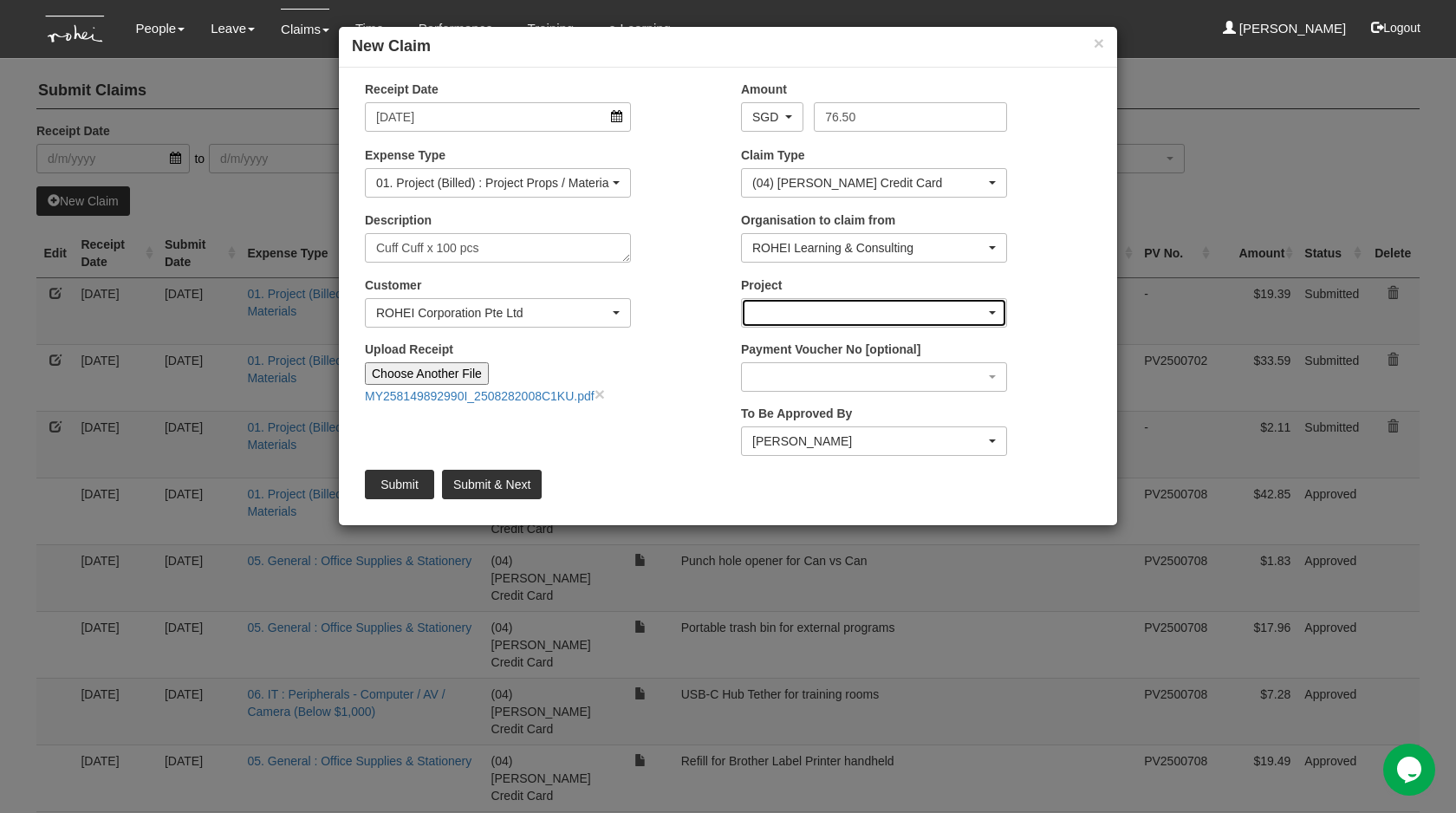
click at [821, 306] on div "button" at bounding box center [873, 313] width 264 height 28
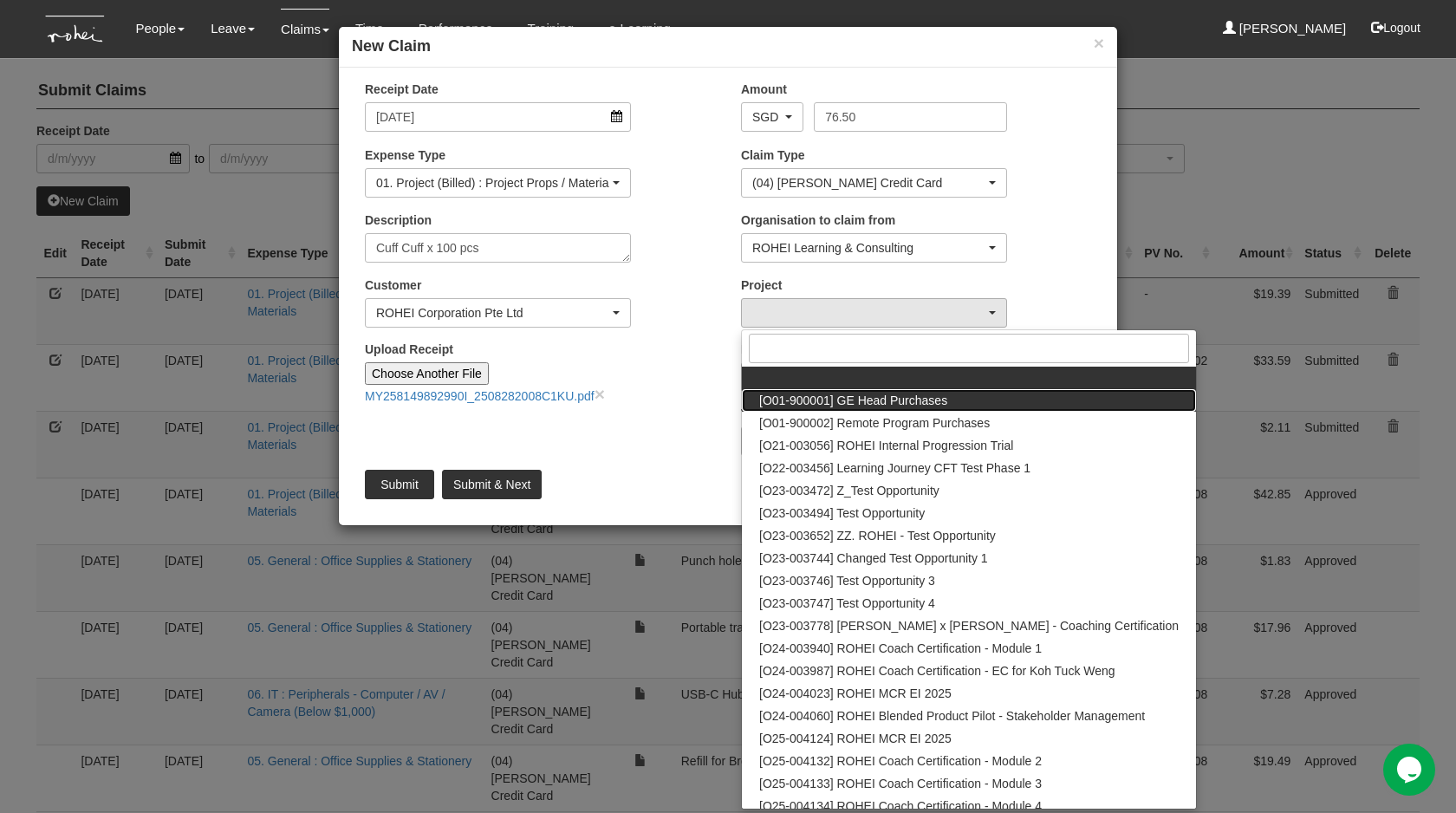
click at [833, 410] on link "[O01-900001] GE Head Purchases" at bounding box center [968, 400] width 454 height 23
select select "1381"
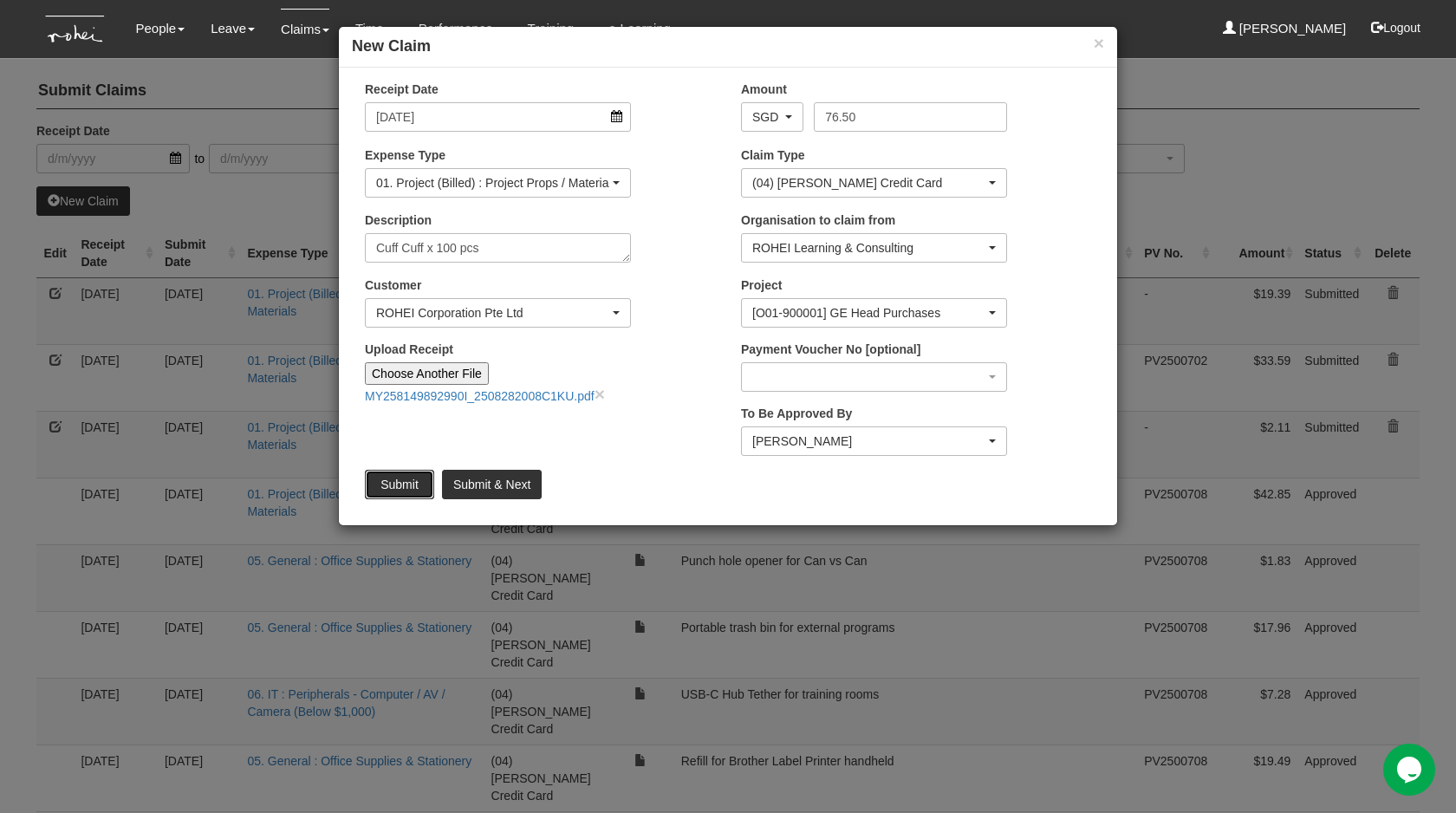
click at [387, 493] on input "Submit" at bounding box center [399, 484] width 69 height 29
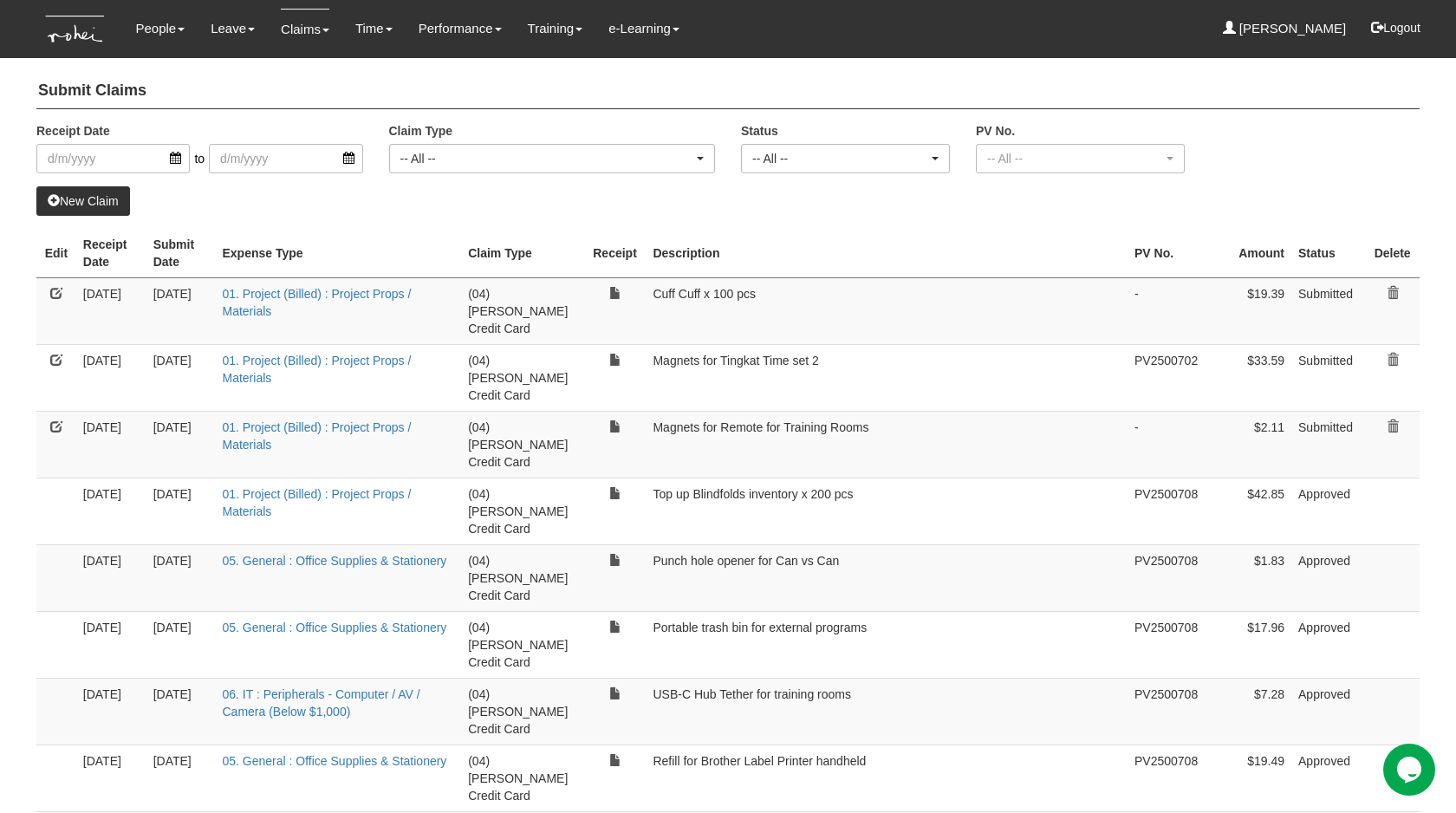
select select "50"
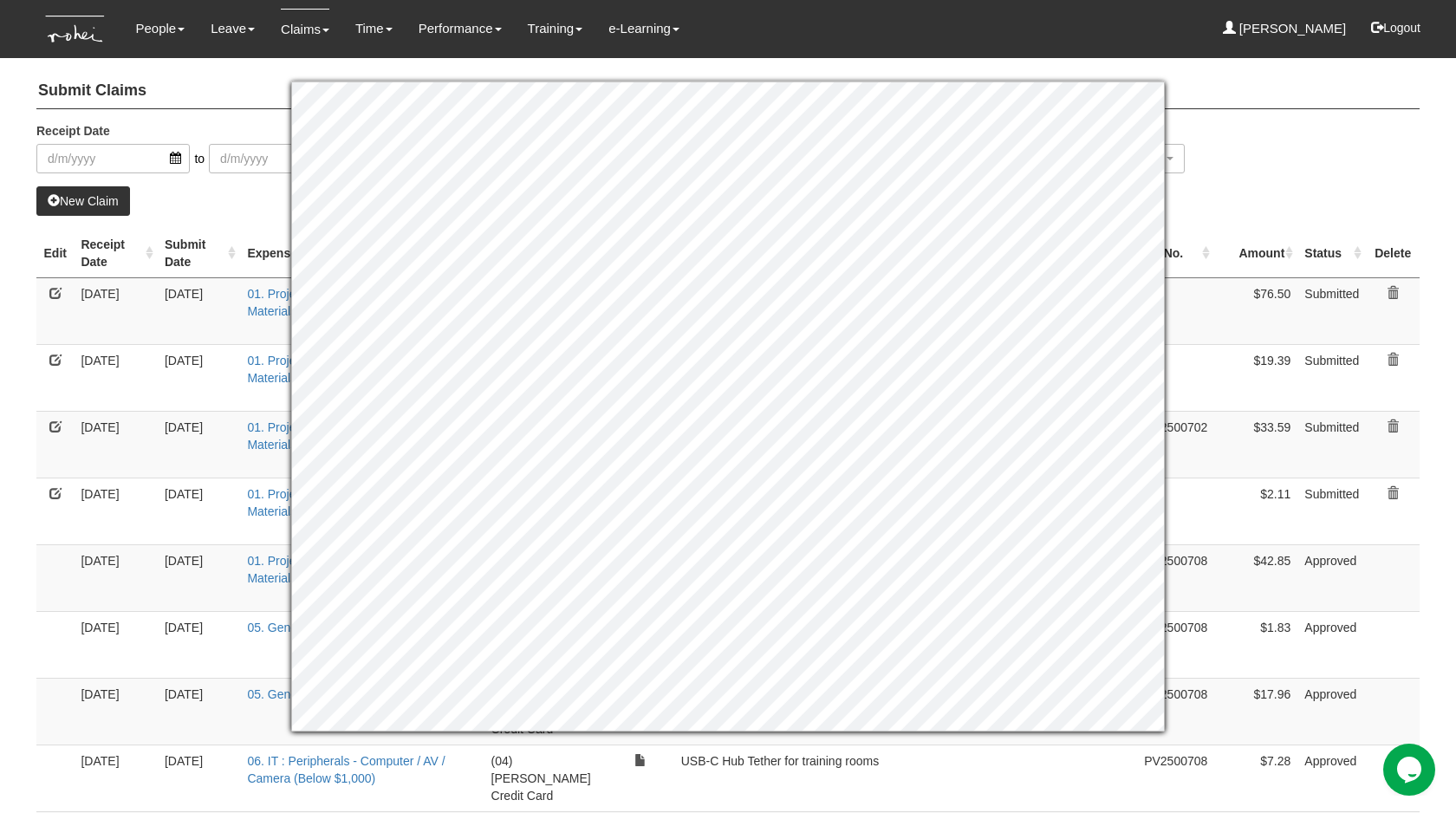
click at [146, 348] on td "28/8/2025" at bounding box center [115, 377] width 84 height 67
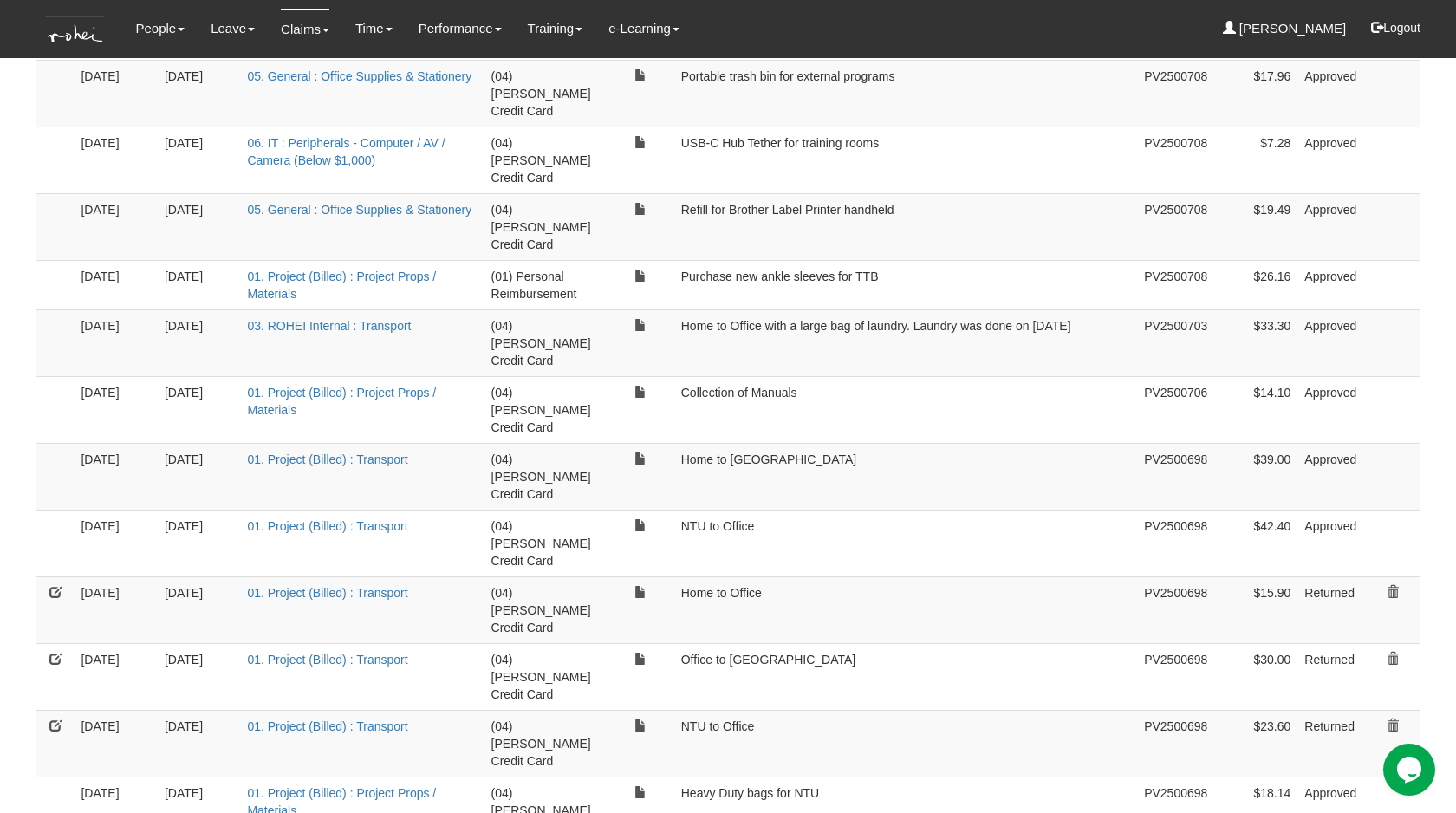
scroll to position [645, 0]
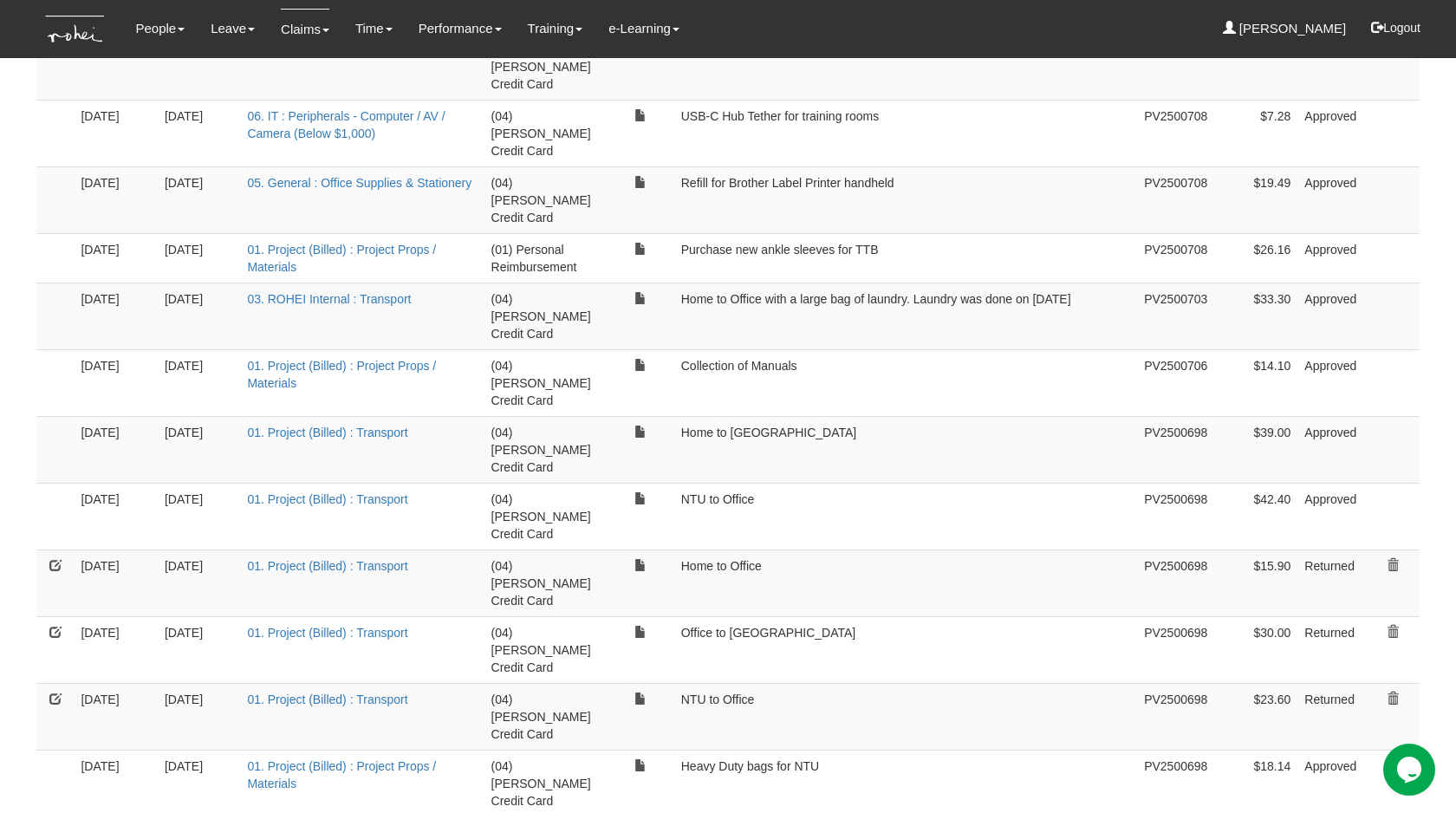
click at [1394, 692] on link at bounding box center [1392, 698] width 12 height 12
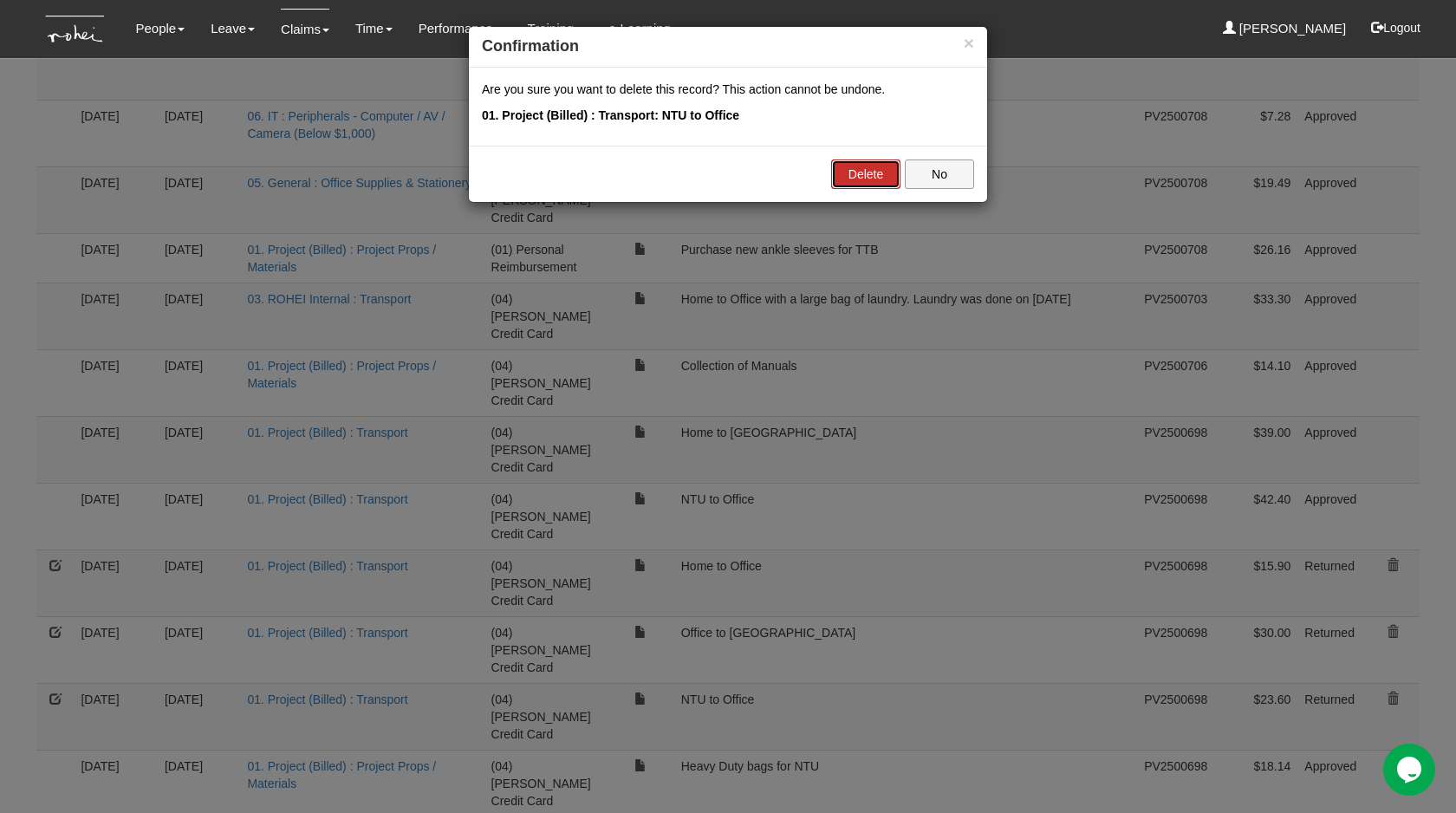
click at [866, 160] on link "Delete" at bounding box center [865, 174] width 69 height 29
select select "50"
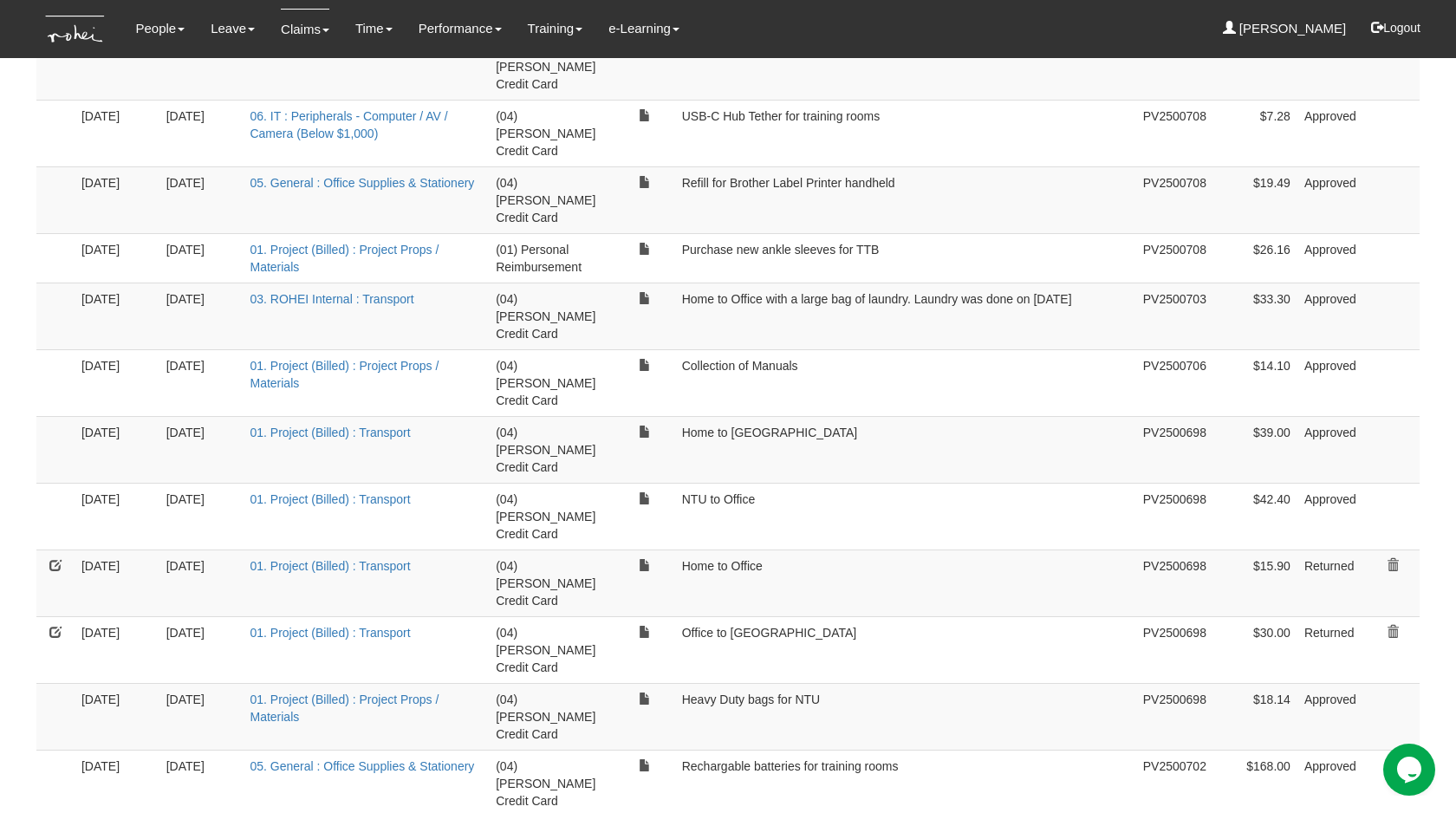
click at [1391, 626] on link at bounding box center [1392, 631] width 12 height 12
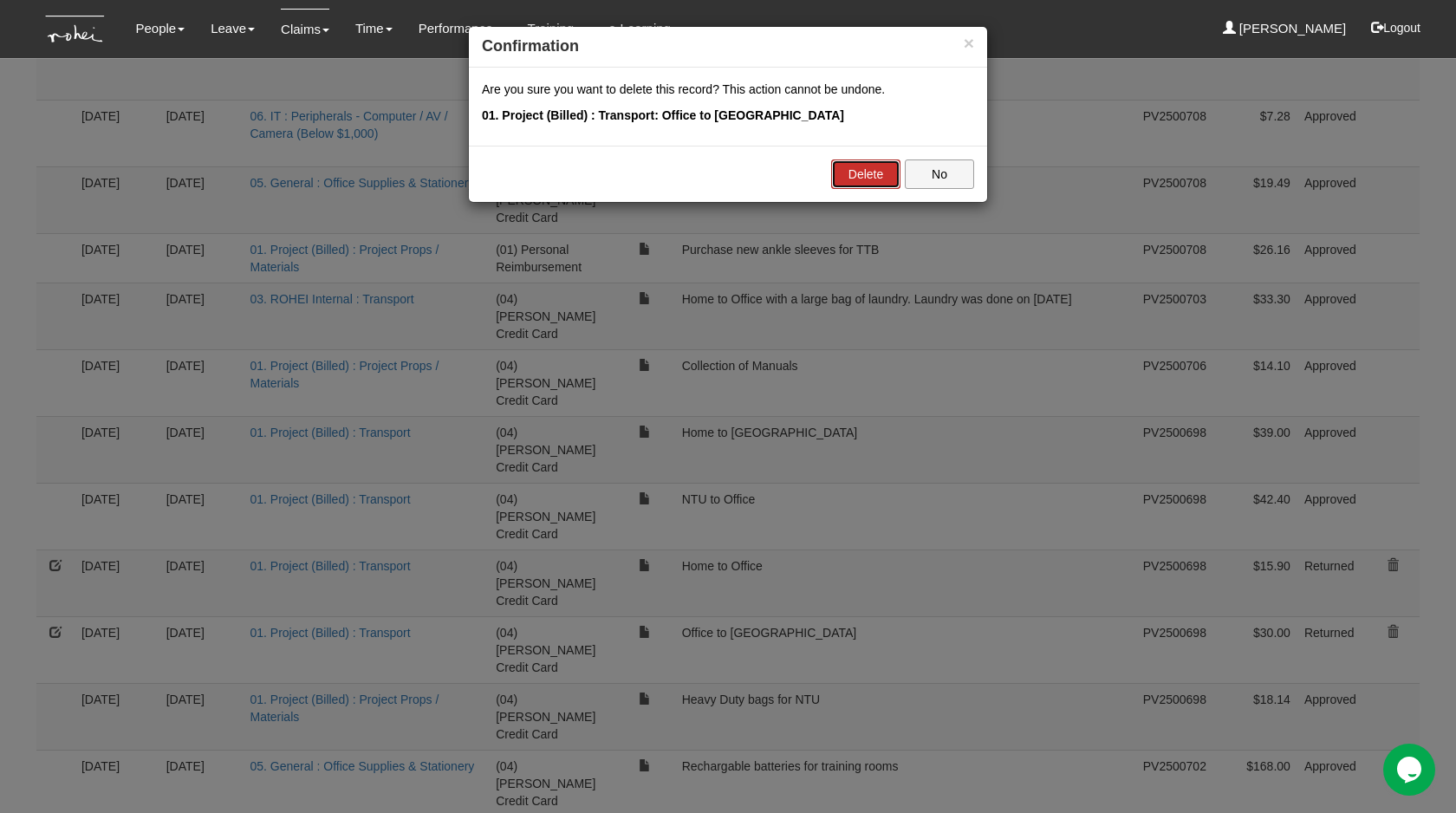
click at [858, 175] on link "Delete" at bounding box center [865, 174] width 69 height 29
select select "50"
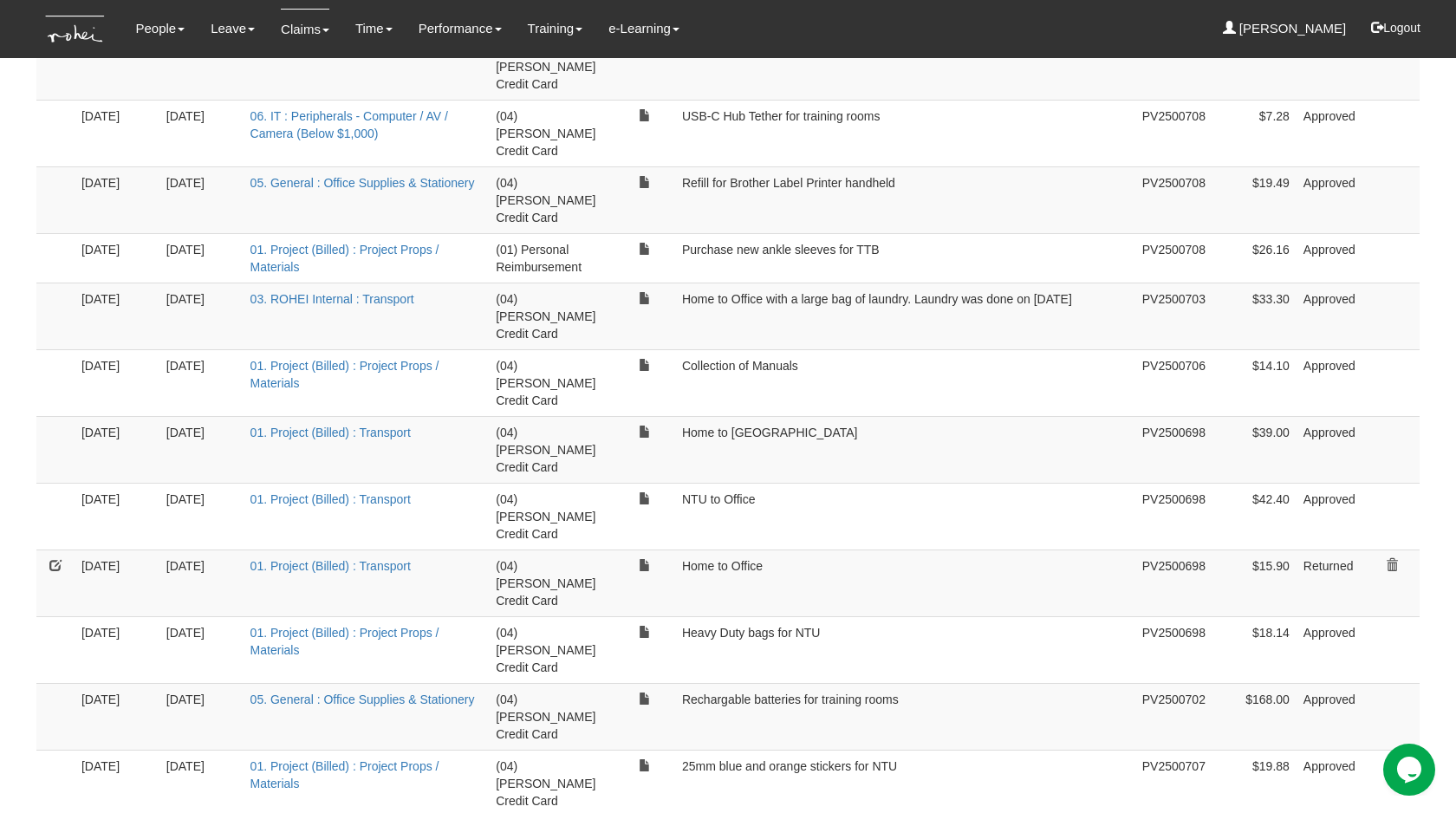
click at [1391, 559] on link at bounding box center [1391, 565] width 12 height 12
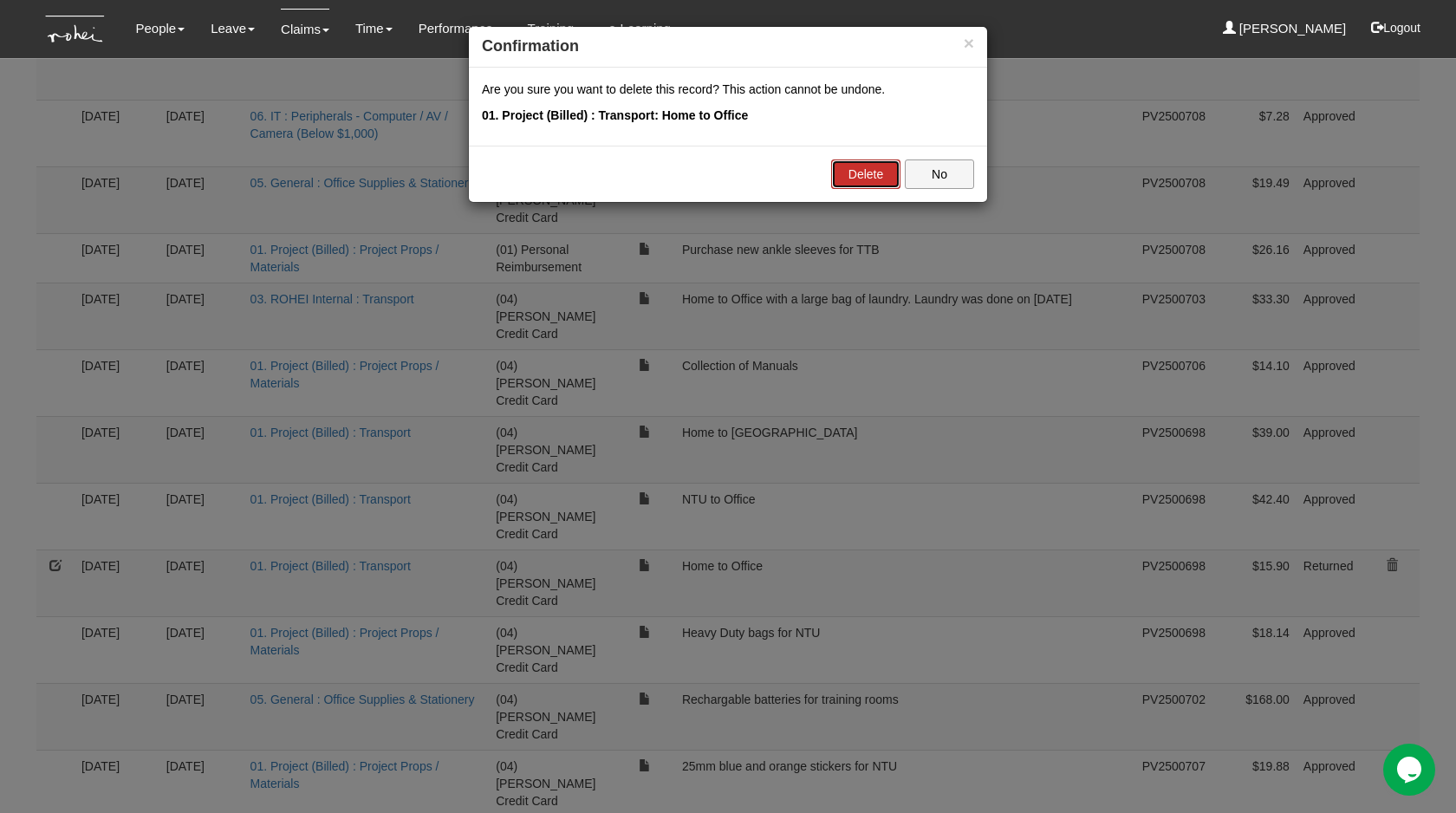
click at [877, 169] on link "Delete" at bounding box center [865, 174] width 69 height 29
select select "50"
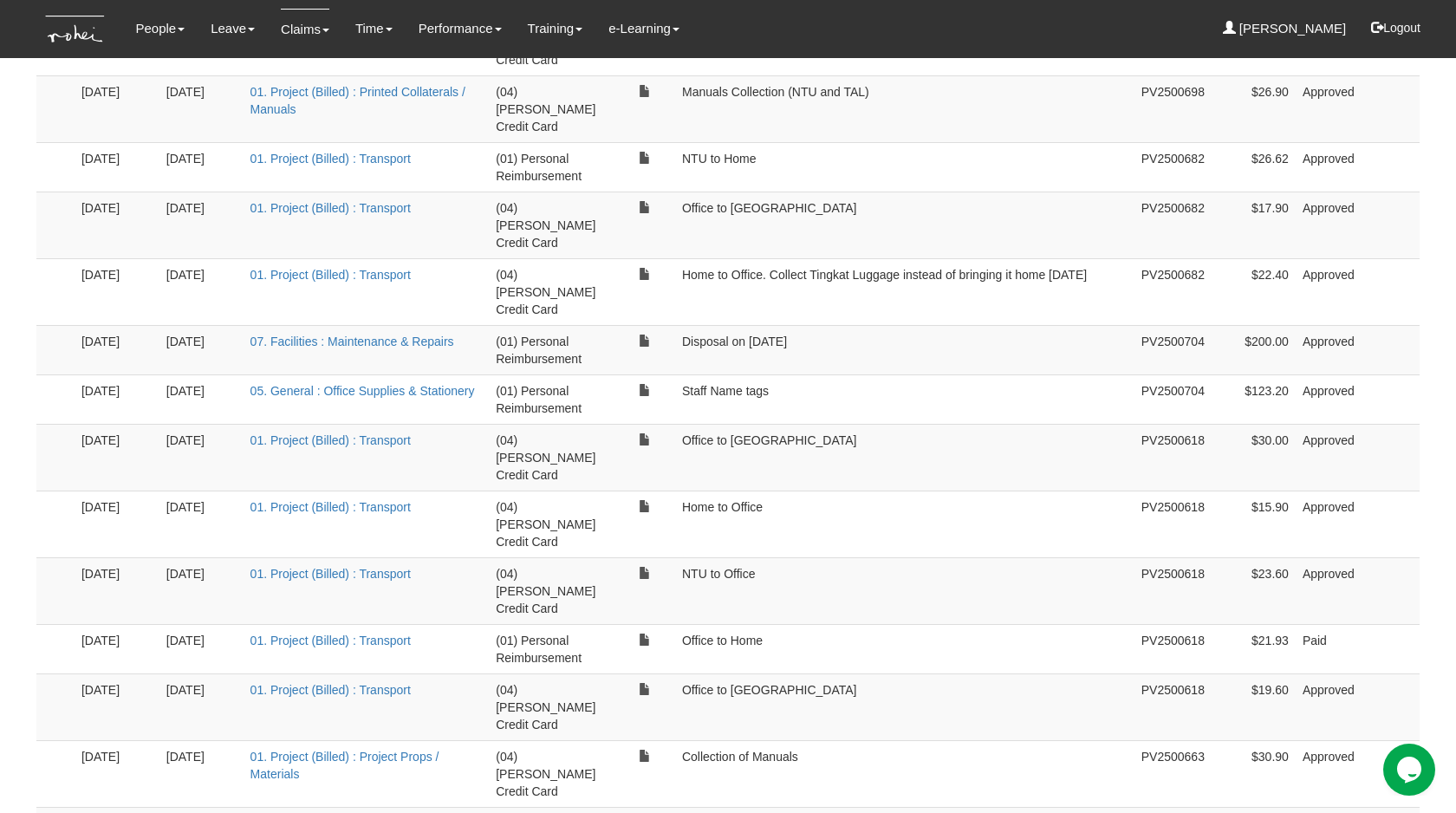
scroll to position [0, 0]
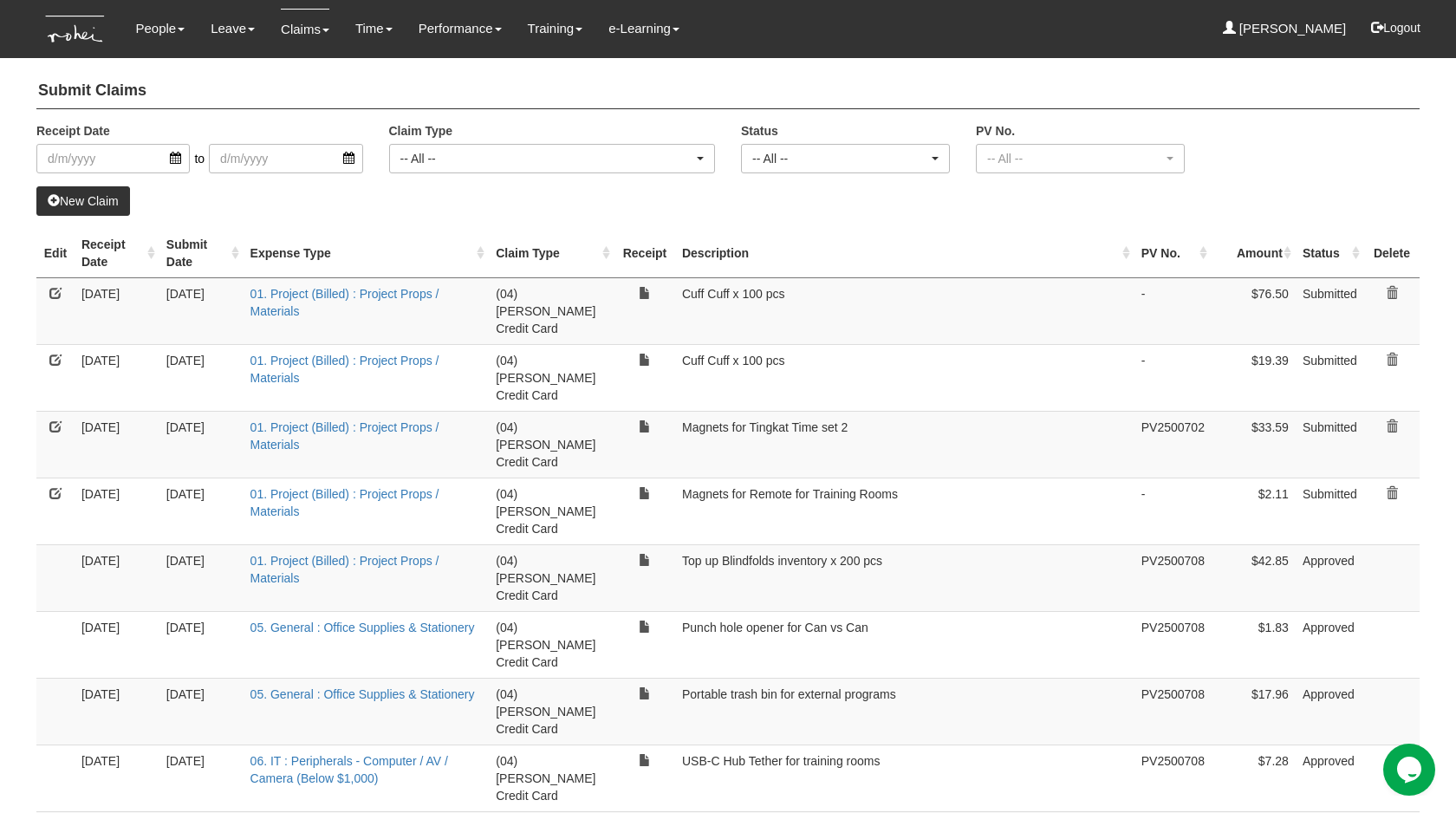
click at [50, 354] on link at bounding box center [55, 359] width 12 height 12
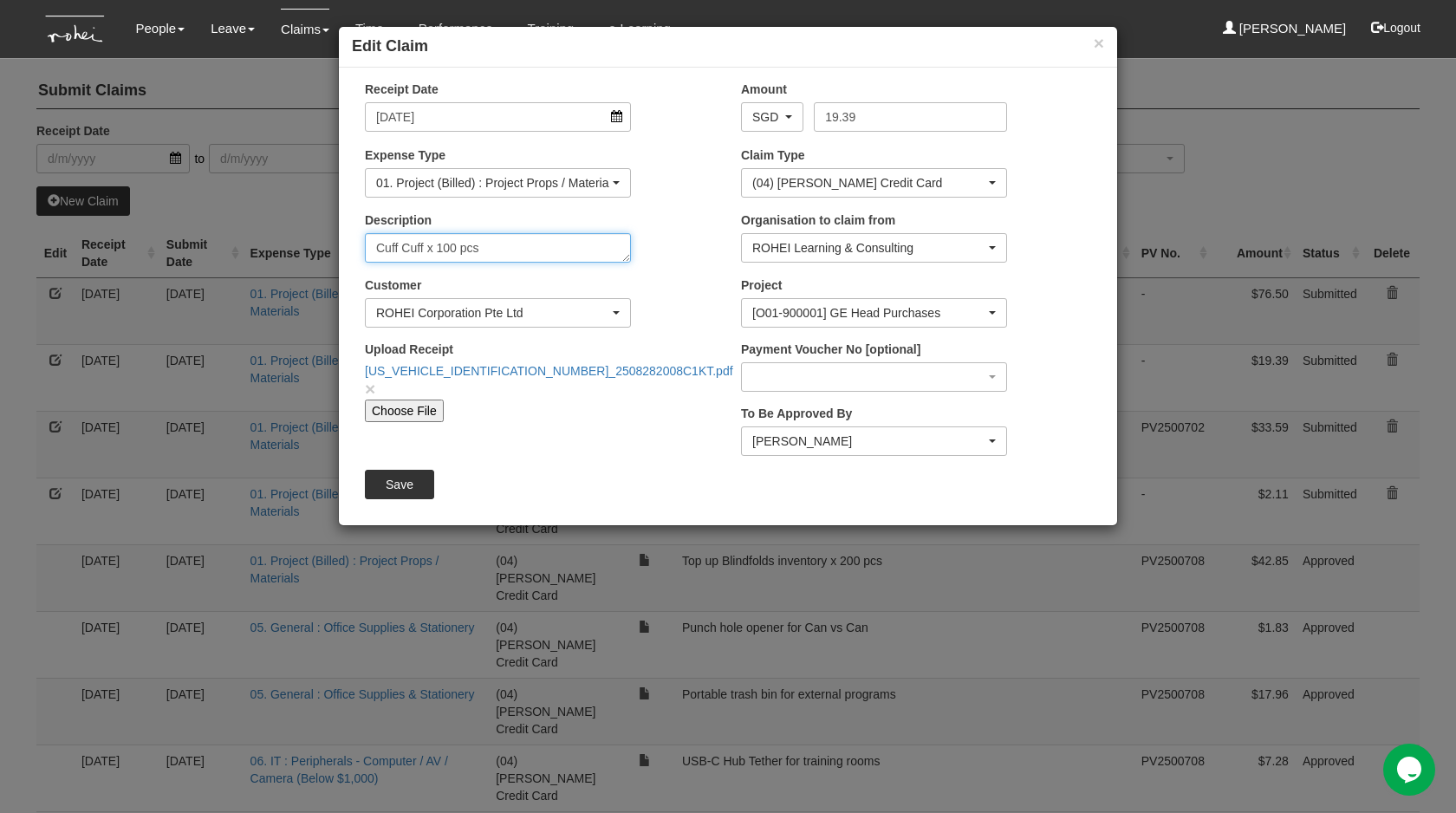
click at [551, 256] on textarea "Cuff Cuff x 100 pcs" at bounding box center [498, 247] width 266 height 29
type textarea "Cuff Cuff x 100 pcs - strings"
click at [414, 478] on input "Save" at bounding box center [399, 484] width 69 height 29
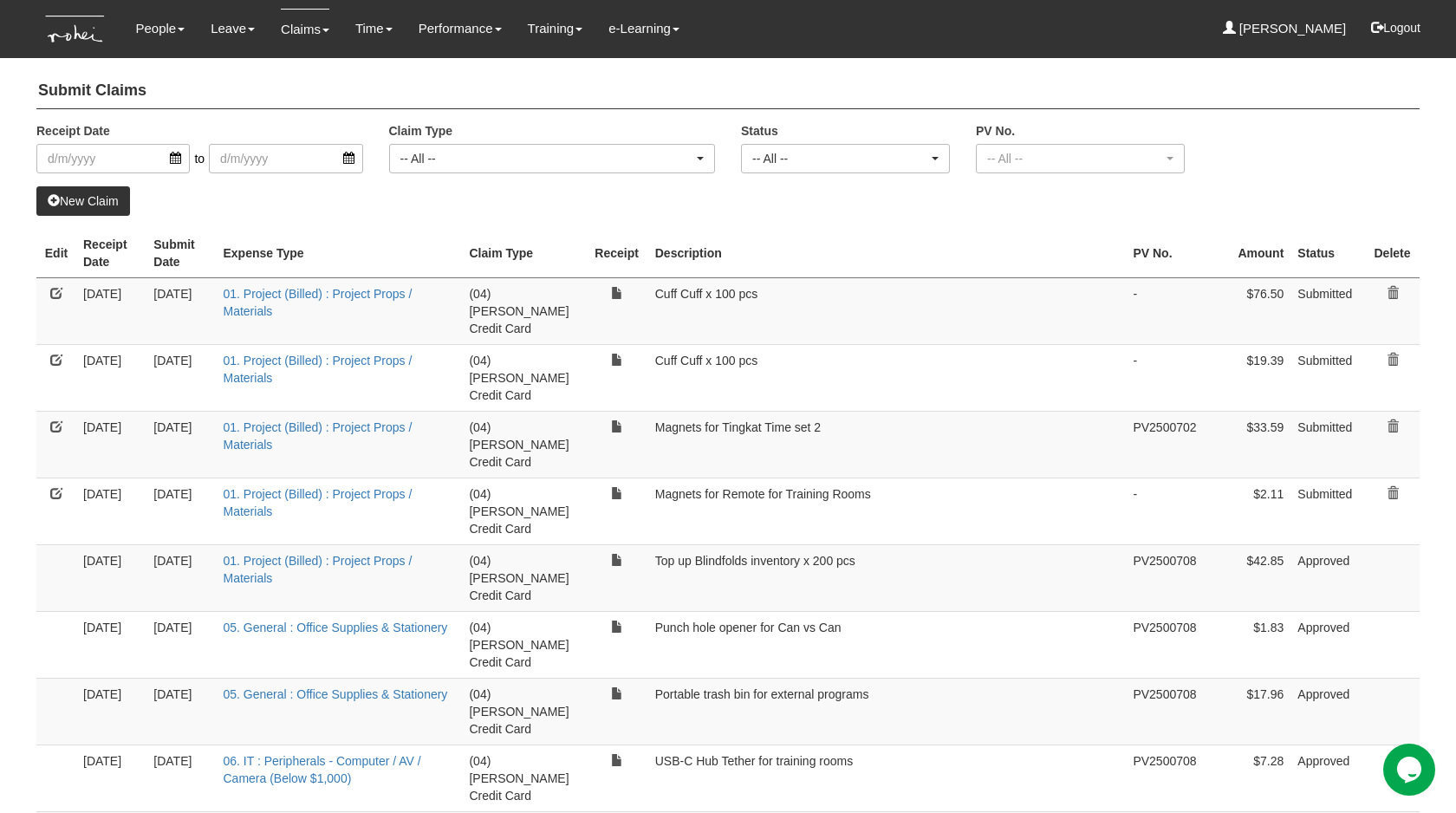
select select "50"
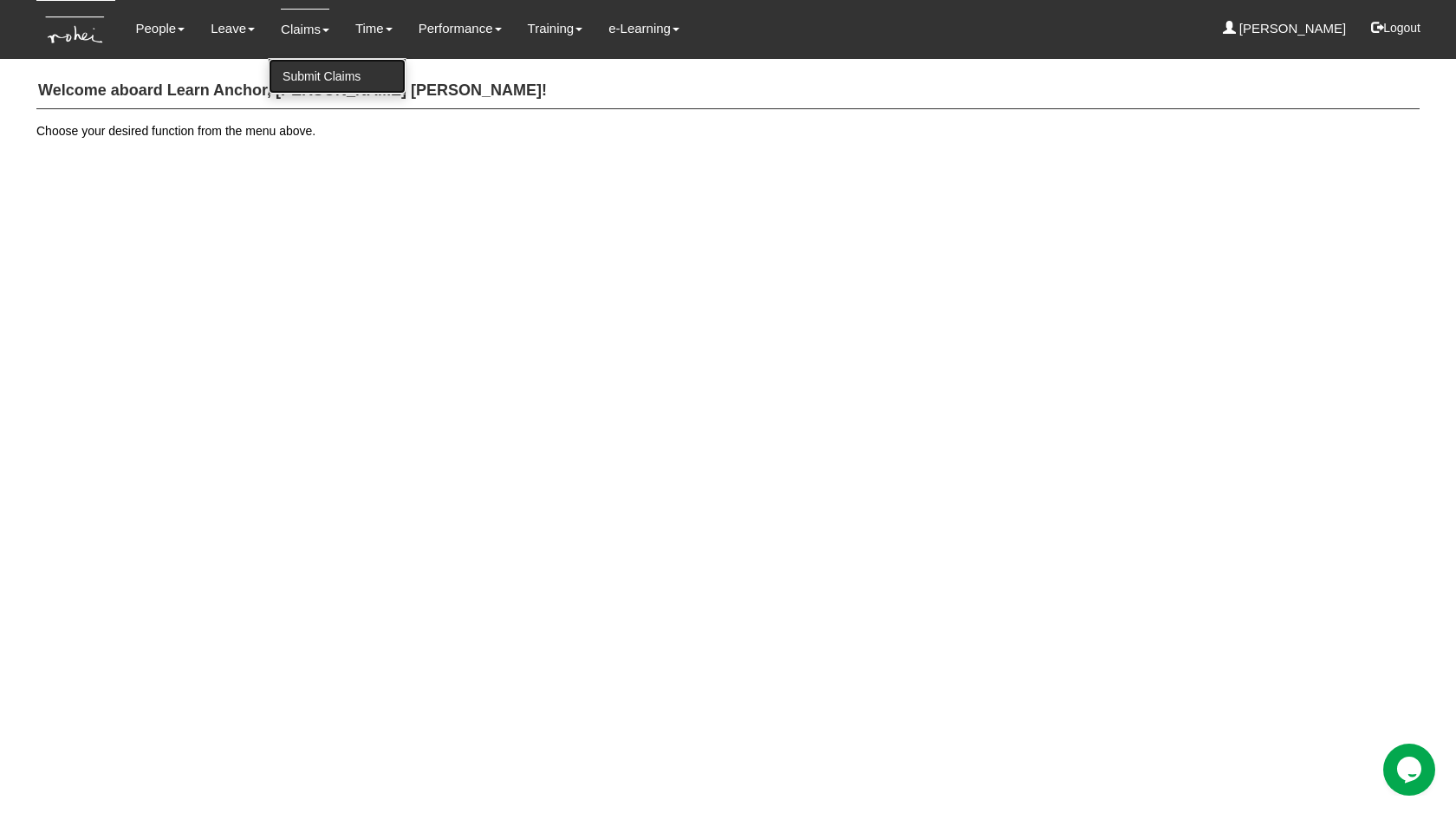
click at [292, 73] on link "Submit Claims" at bounding box center [337, 76] width 137 height 34
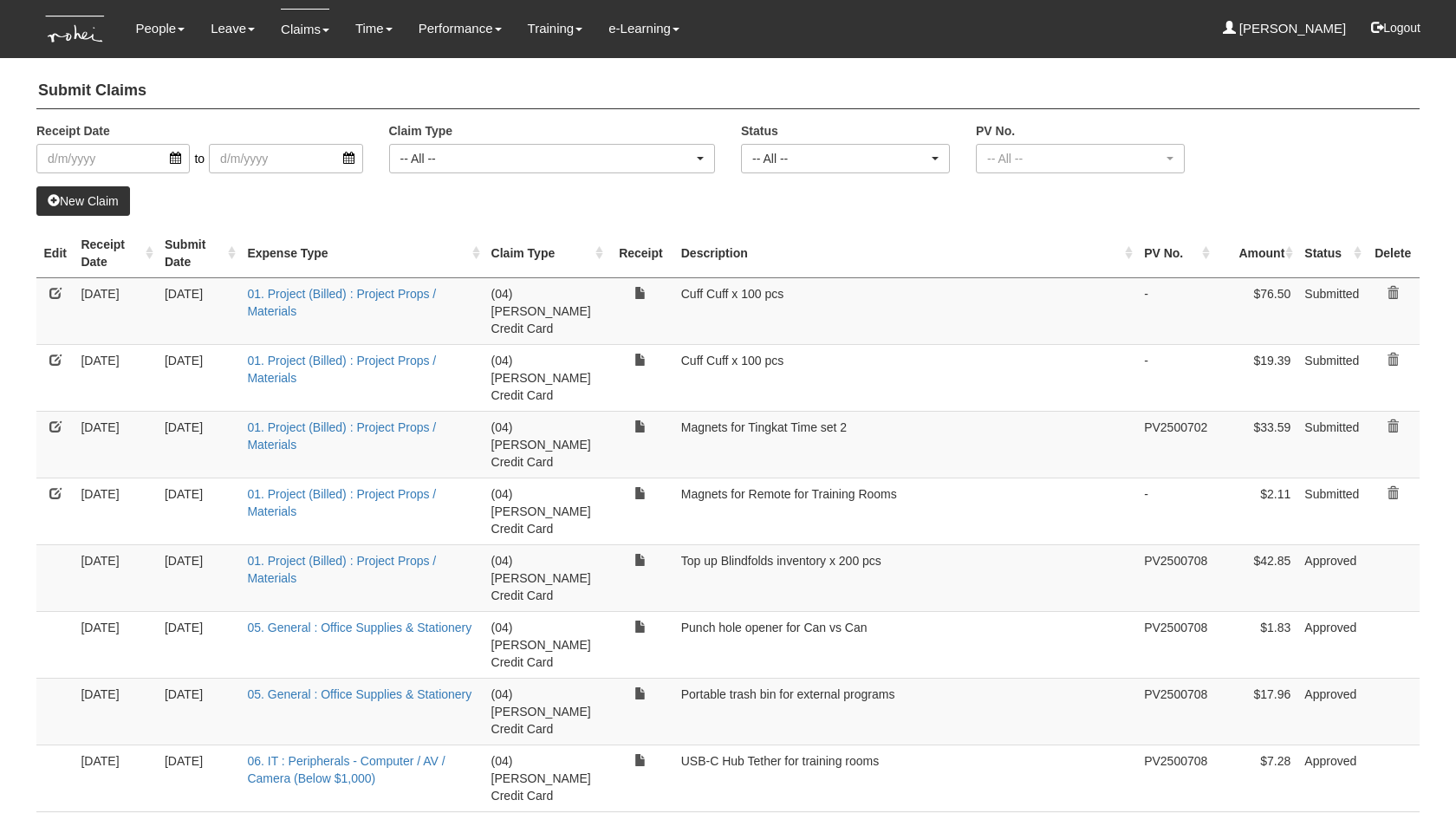
select select "50"
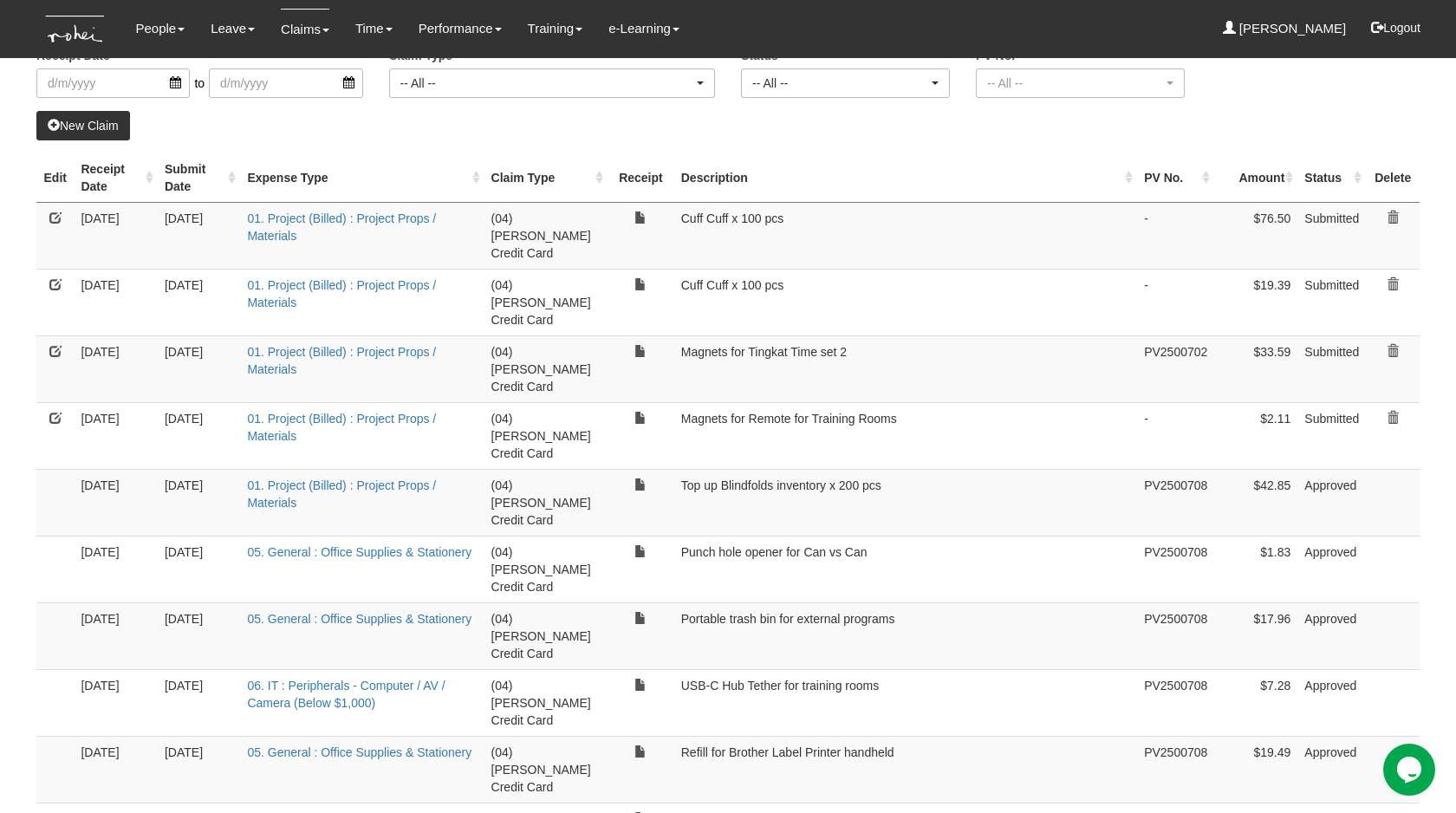
click at [89, 122] on link "New Claim" at bounding box center [83, 126] width 93 height 29
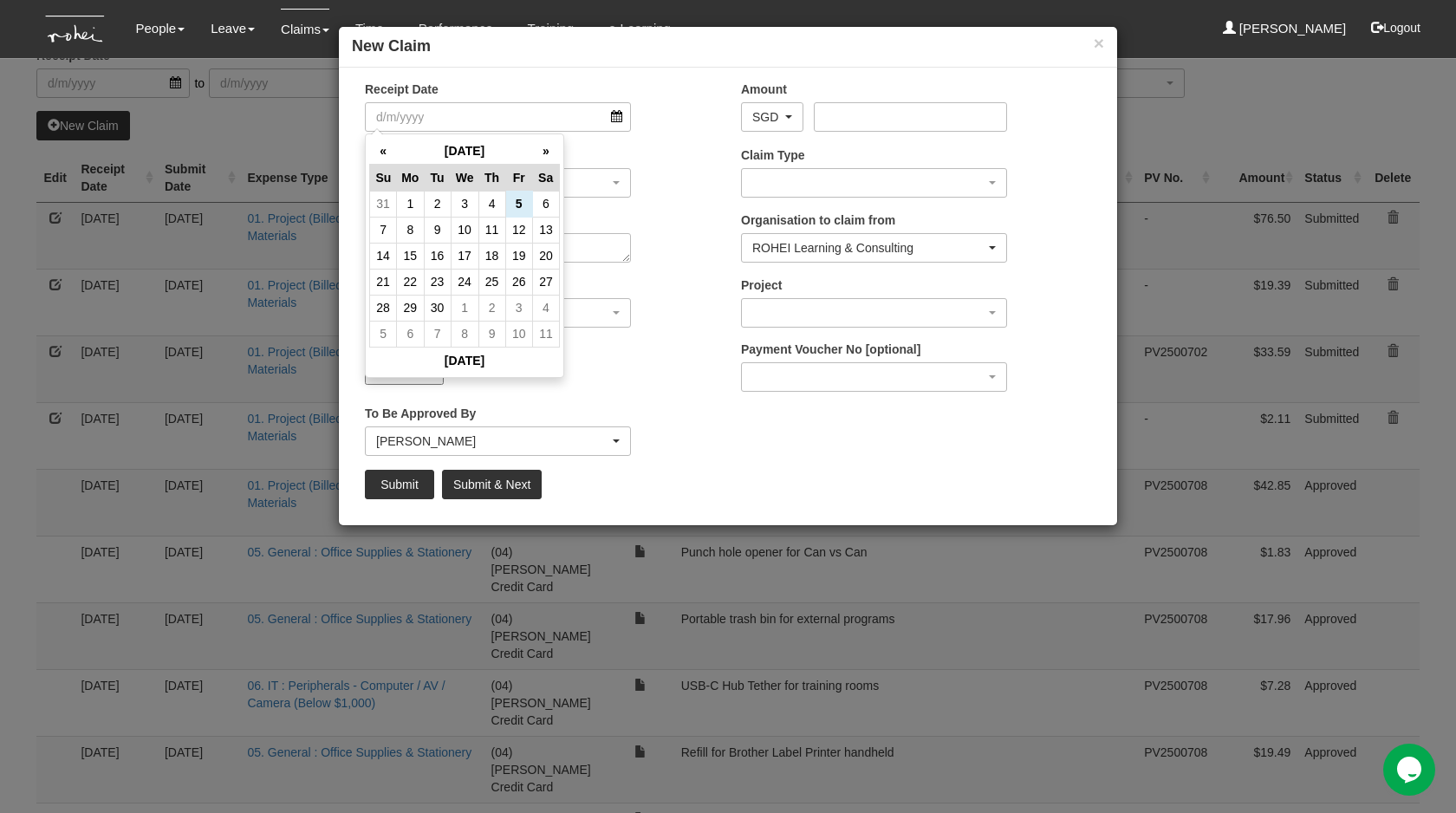
click at [625, 389] on div "Upload Receipt Choose File" at bounding box center [540, 369] width 376 height 57
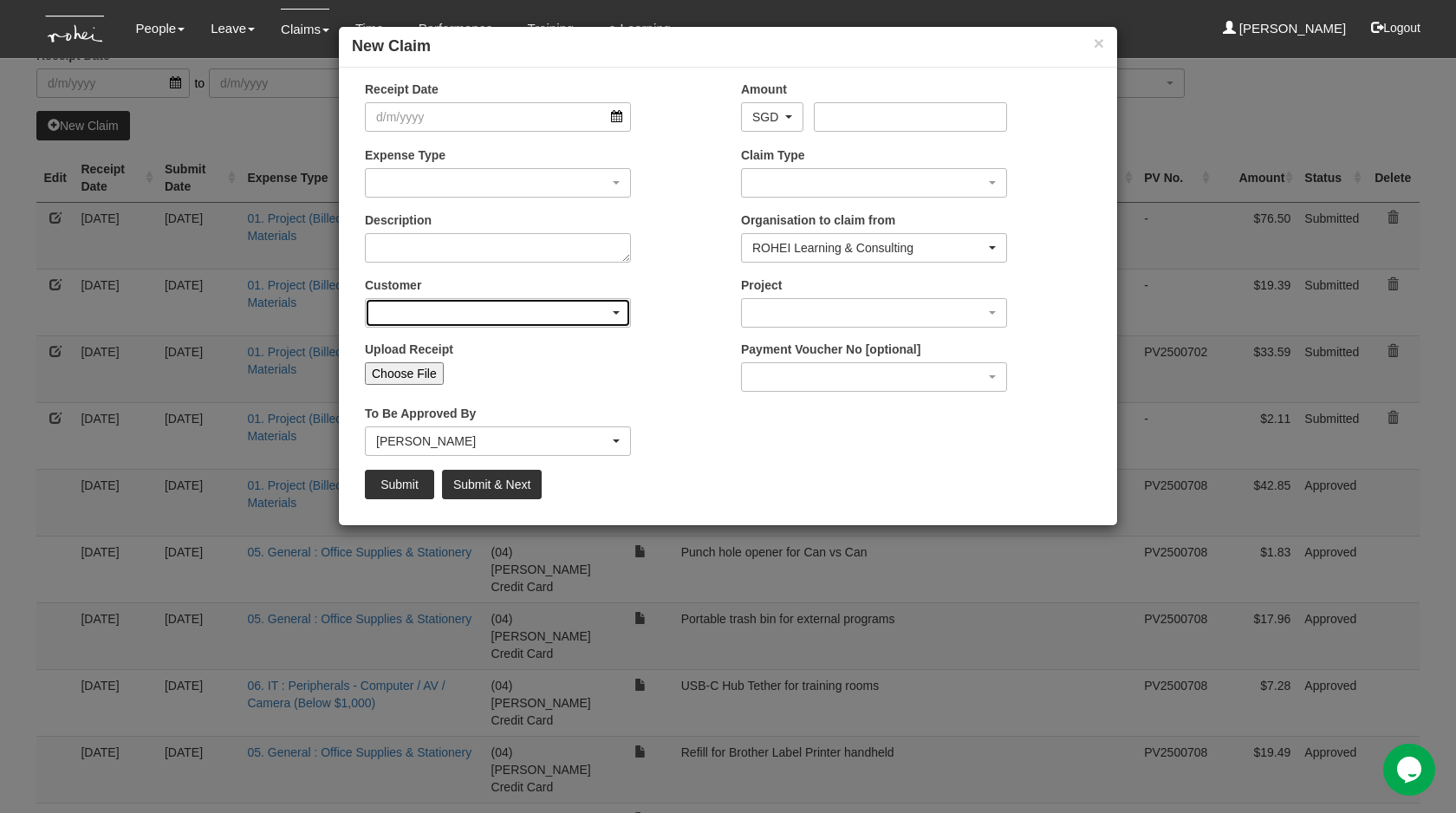
click at [570, 319] on div "button" at bounding box center [498, 313] width 264 height 28
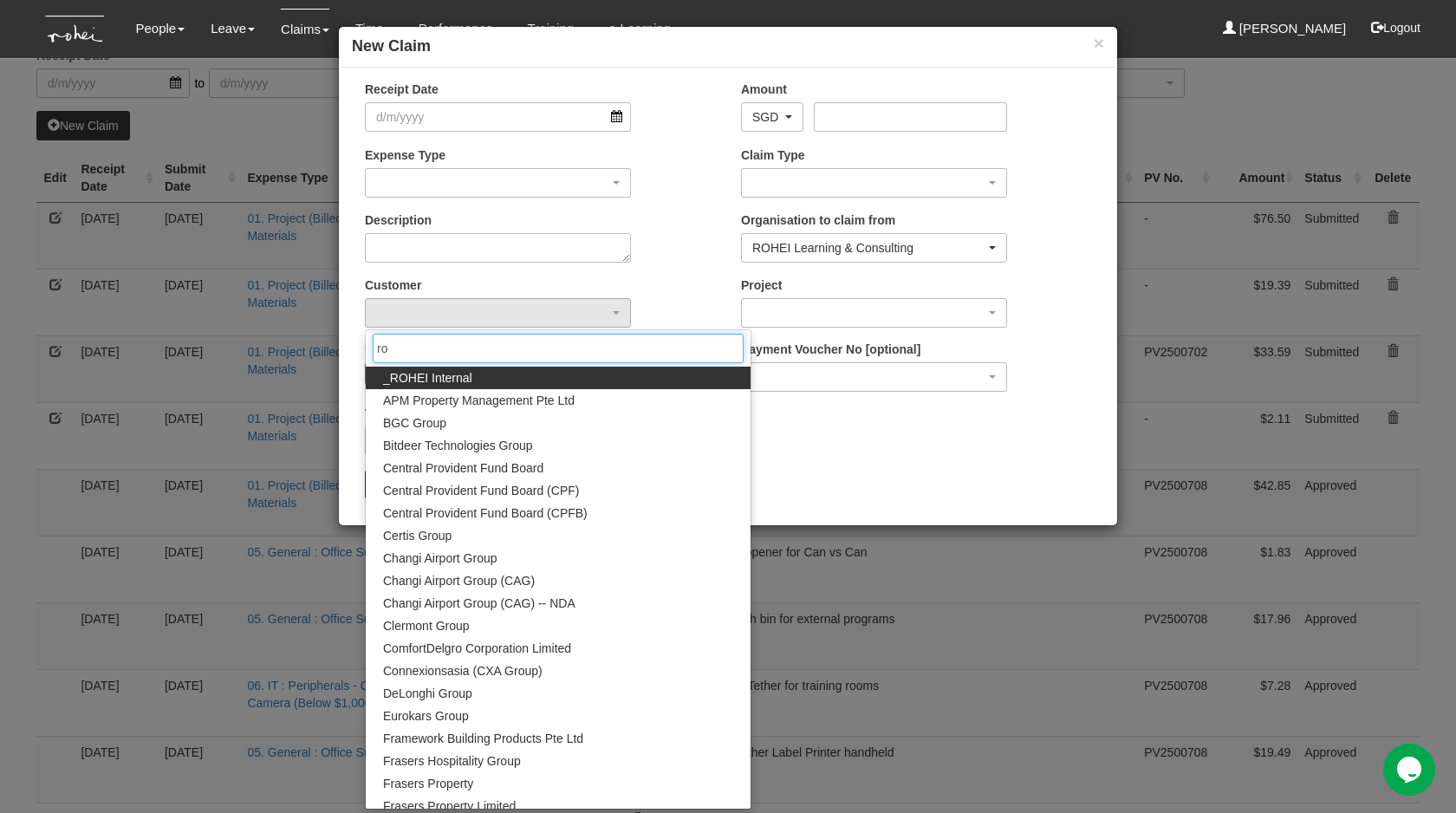
type input "roh"
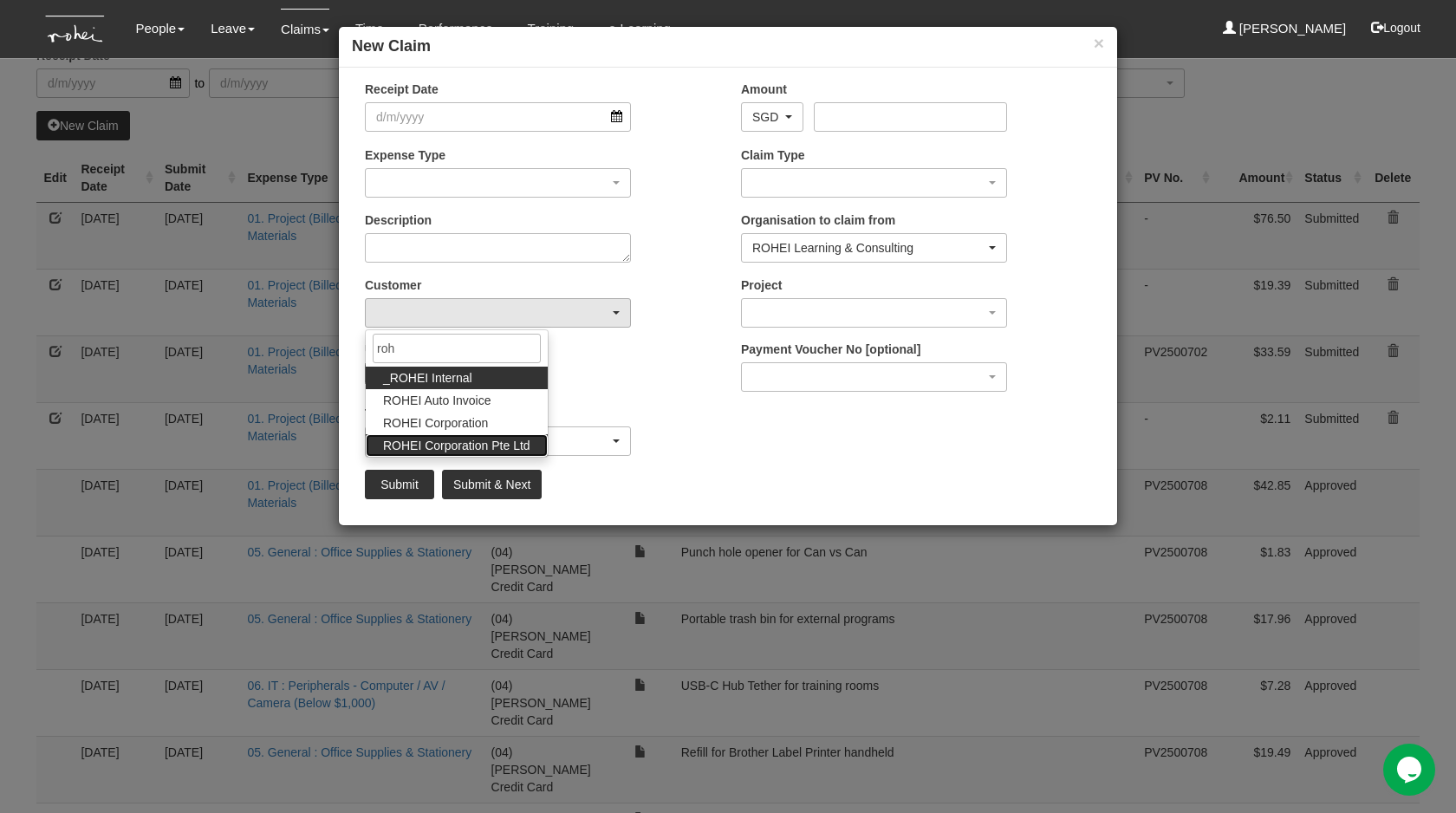
click at [492, 437] on span "ROHEI Corporation Pte Ltd" at bounding box center [456, 445] width 147 height 17
select select "124"
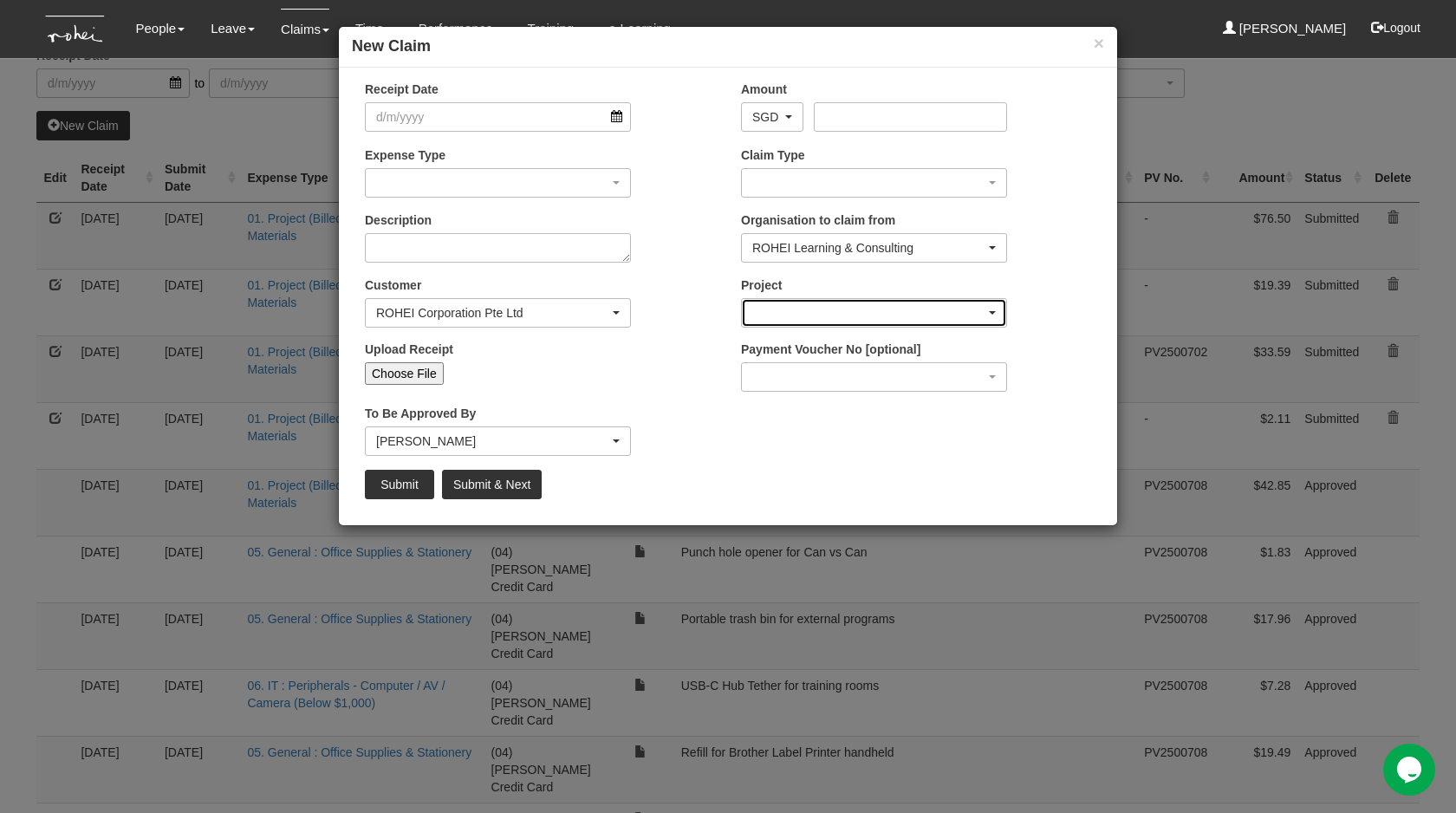
click at [828, 314] on div "button" at bounding box center [873, 313] width 264 height 28
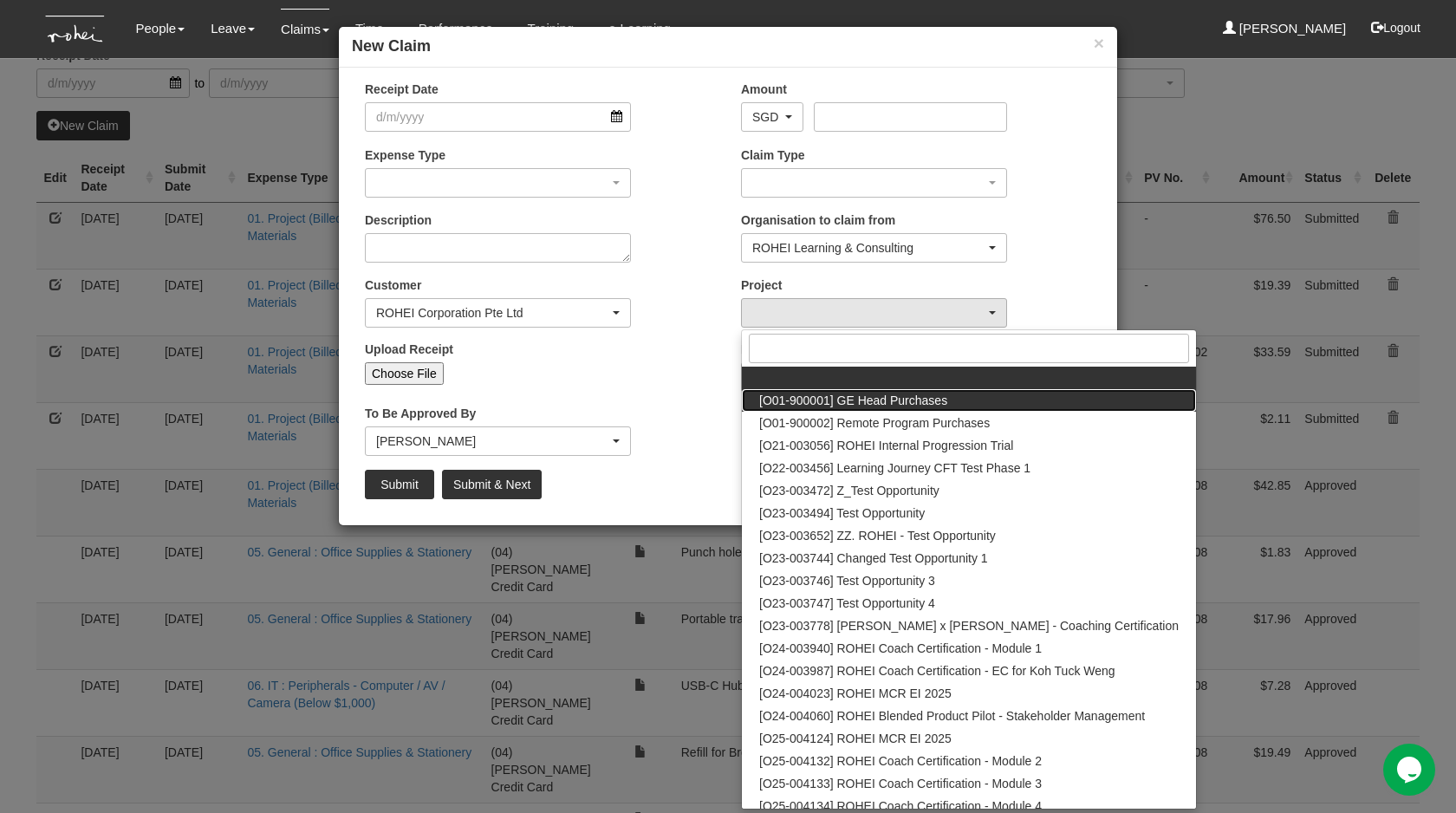
click at [858, 407] on span "[O01-900001] GE Head Purchases" at bounding box center [853, 400] width 188 height 17
select select "1381"
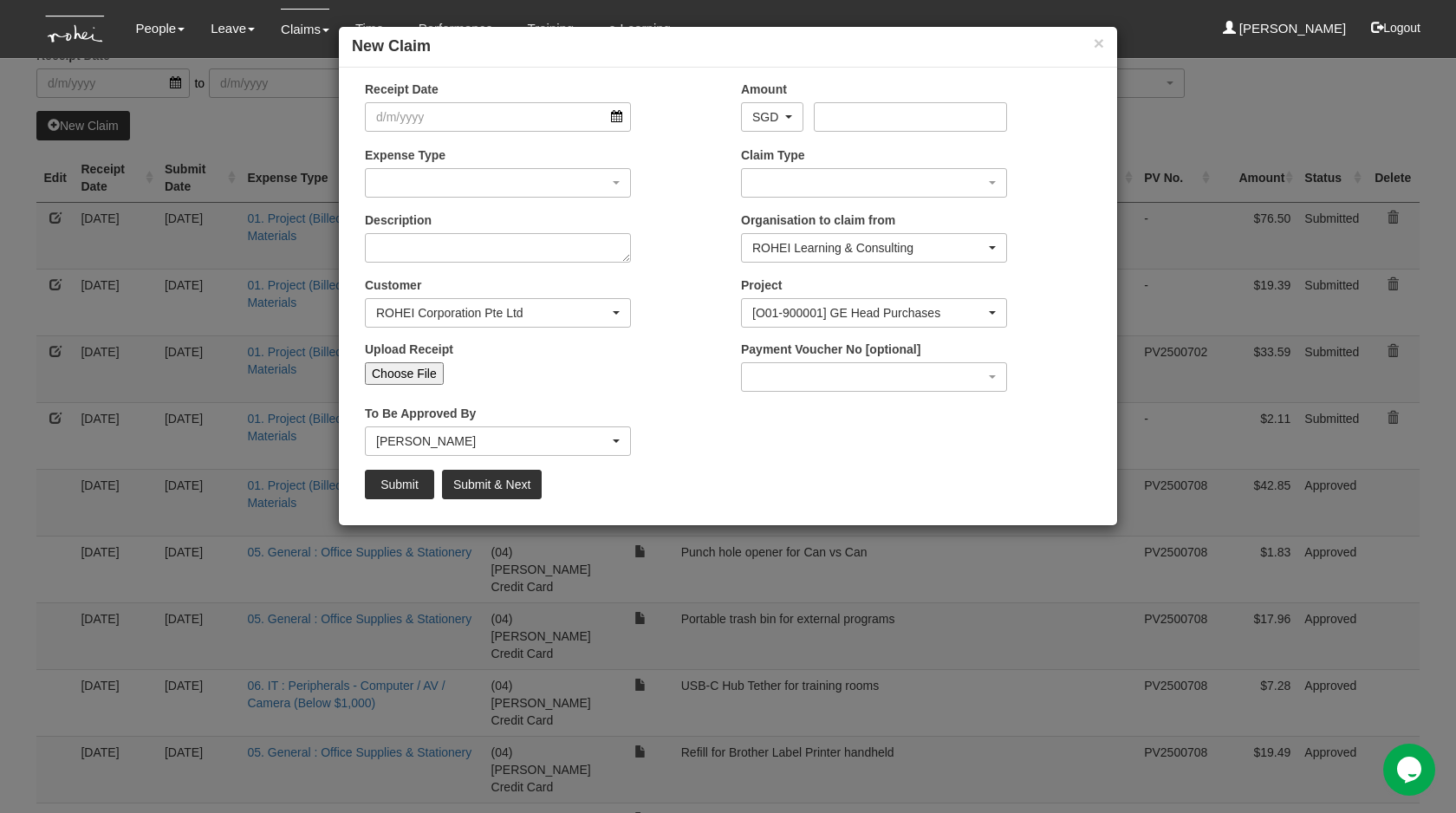
click at [639, 432] on div "To Be Approved By _Staff Gracie Abel Tan Aline Eustaquio Low Amanda Ho Claribel…" at bounding box center [497, 431] width 292 height 51
